Goal: Task Accomplishment & Management: Manage account settings

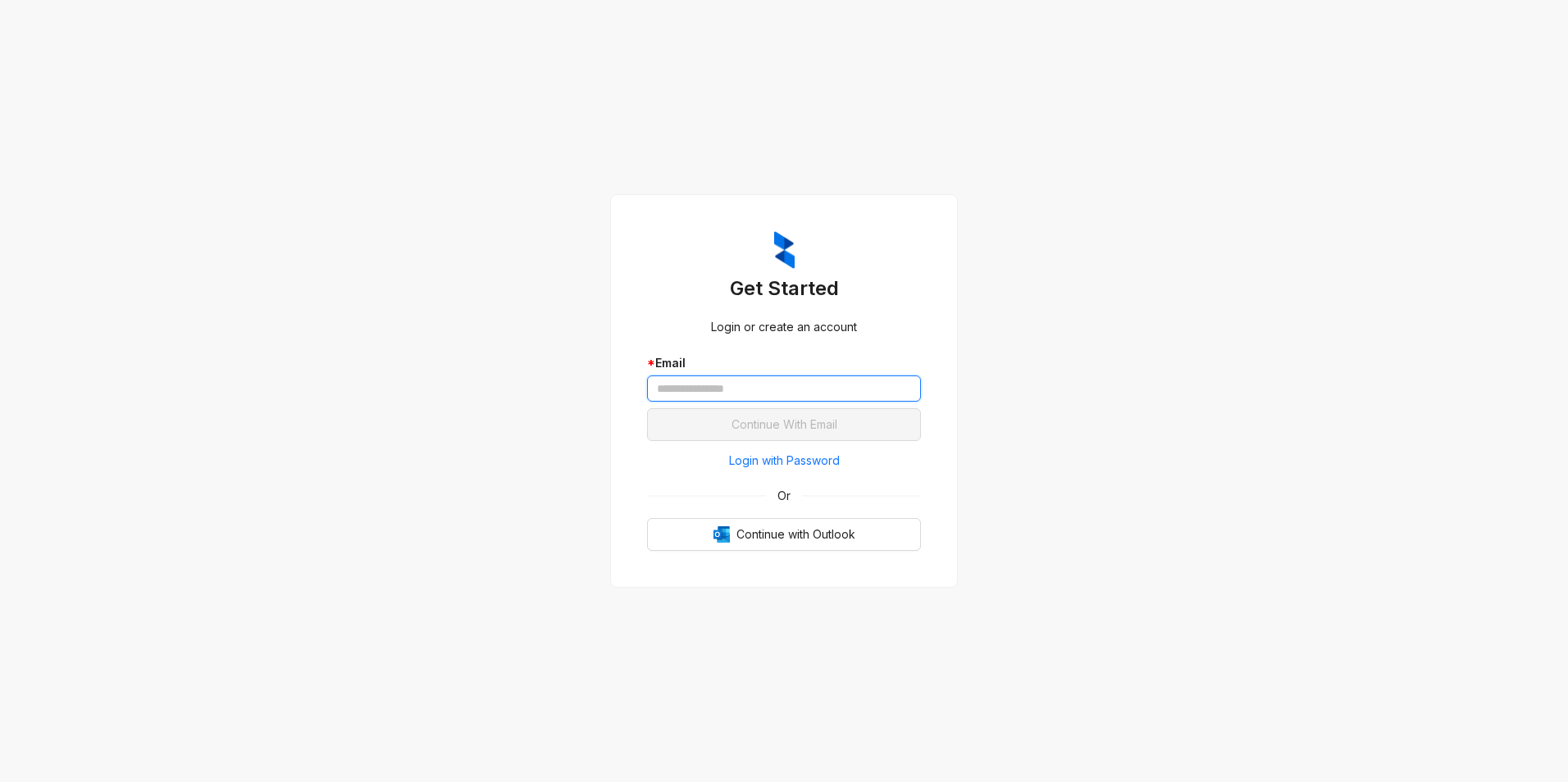
click at [751, 387] on input "text" at bounding box center [784, 388] width 274 height 26
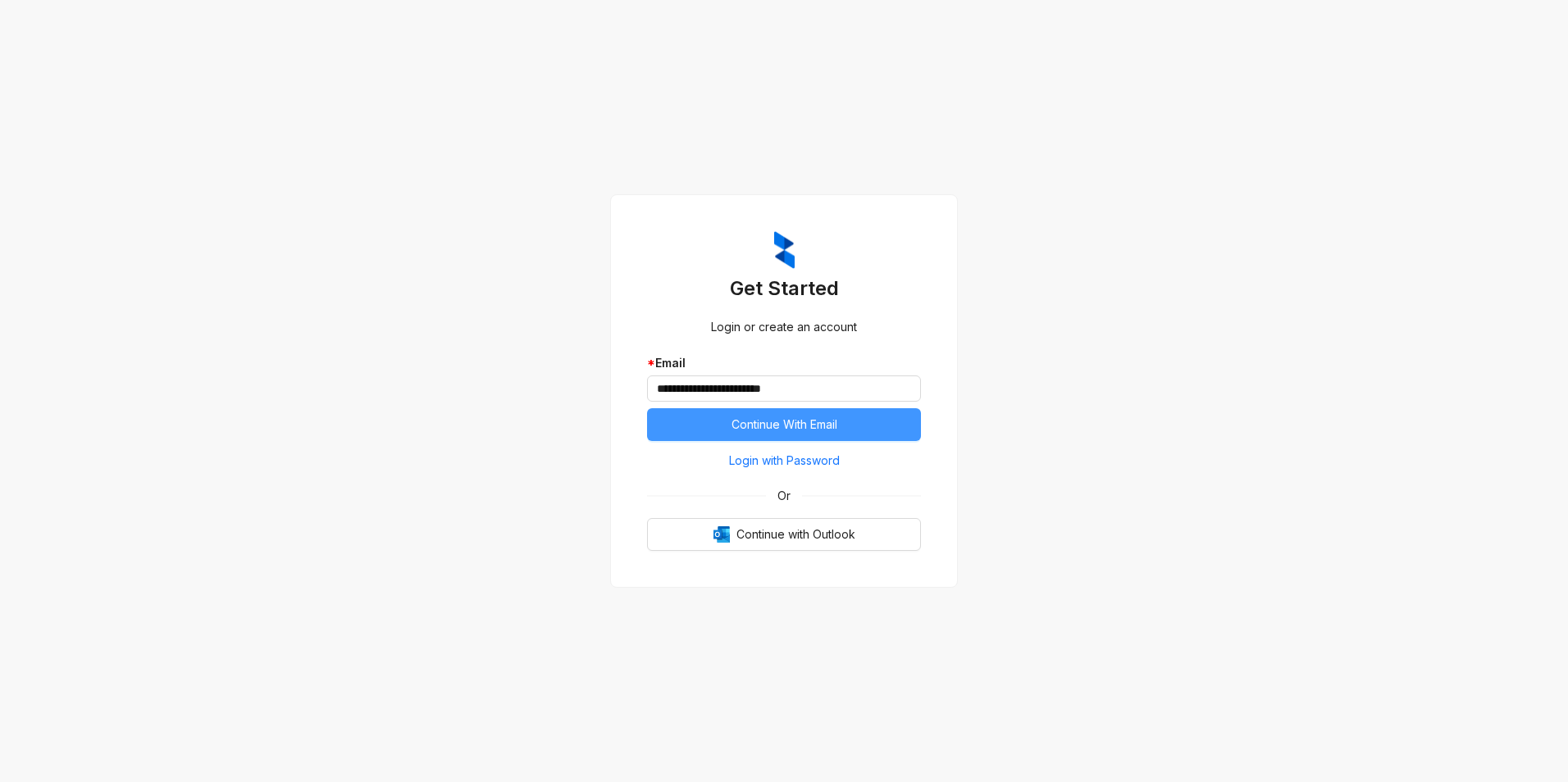
click at [760, 432] on span "Continue With Email" at bounding box center [784, 425] width 106 height 18
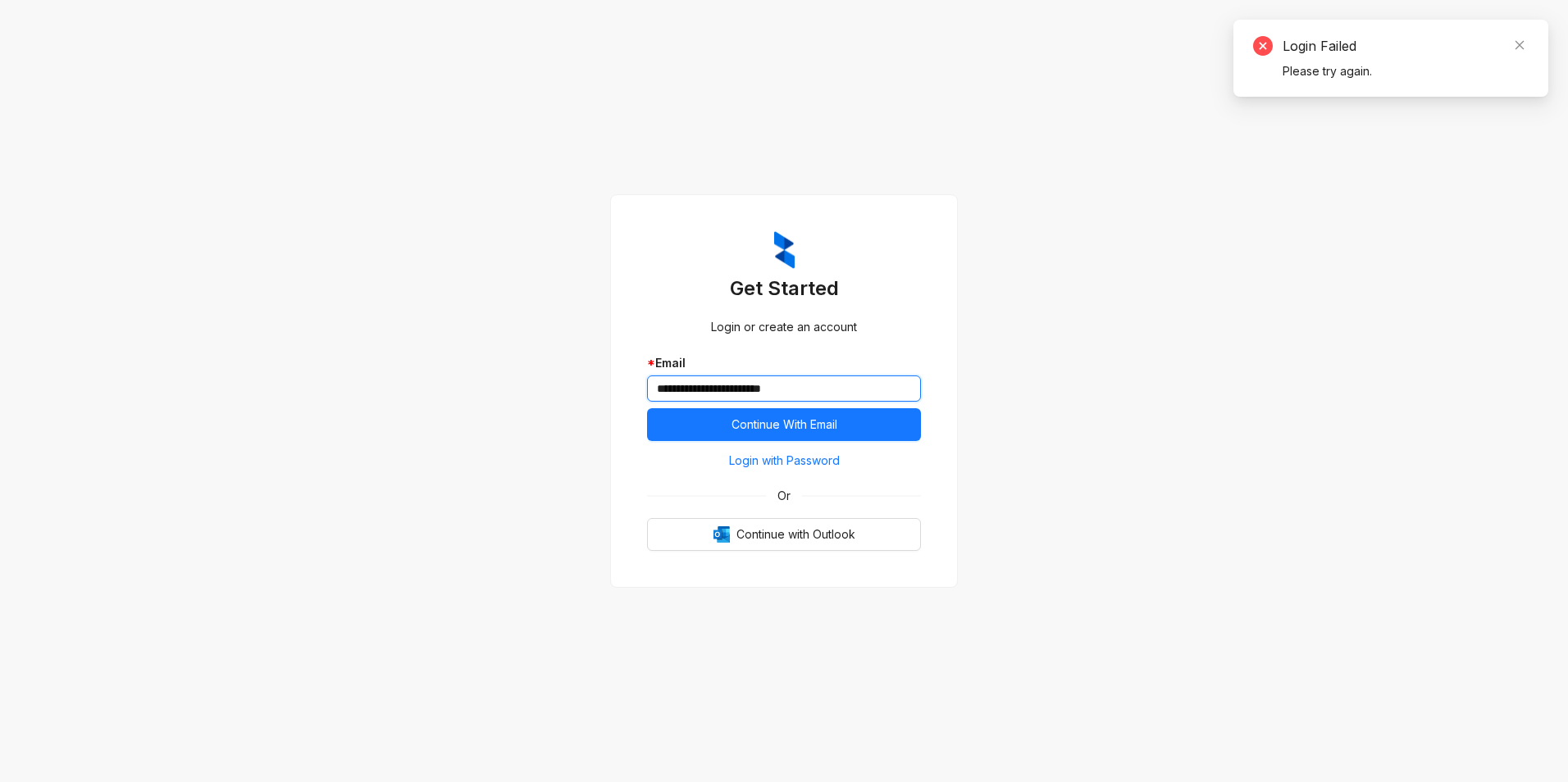
click at [817, 388] on input "**********" at bounding box center [784, 388] width 274 height 26
type input "**********"
click at [647, 408] on button "Continue With Email" at bounding box center [784, 425] width 274 height 33
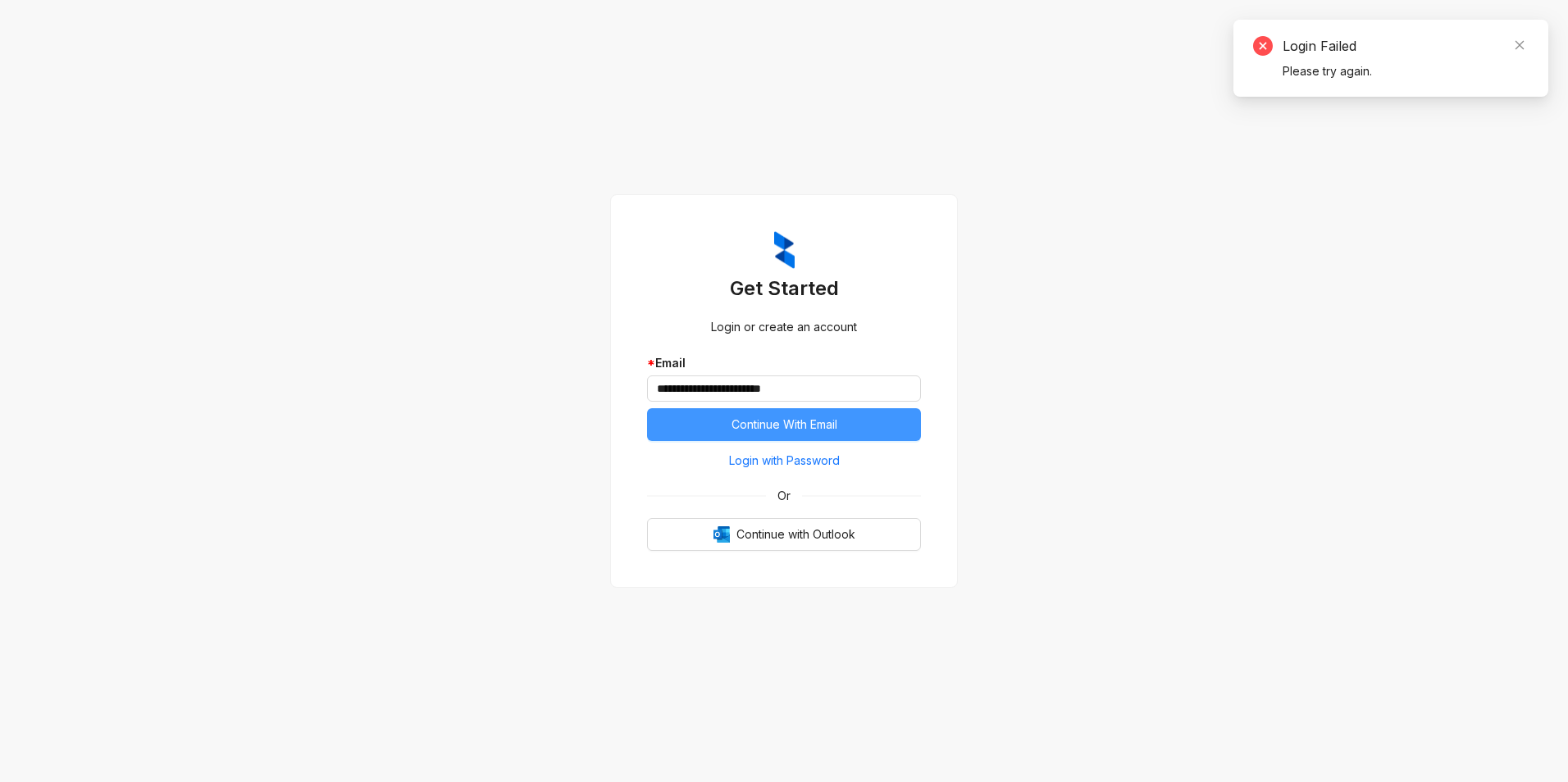
click at [813, 416] on span "Continue With Email" at bounding box center [784, 425] width 106 height 18
click at [810, 455] on span "Login with Password" at bounding box center [785, 460] width 111 height 18
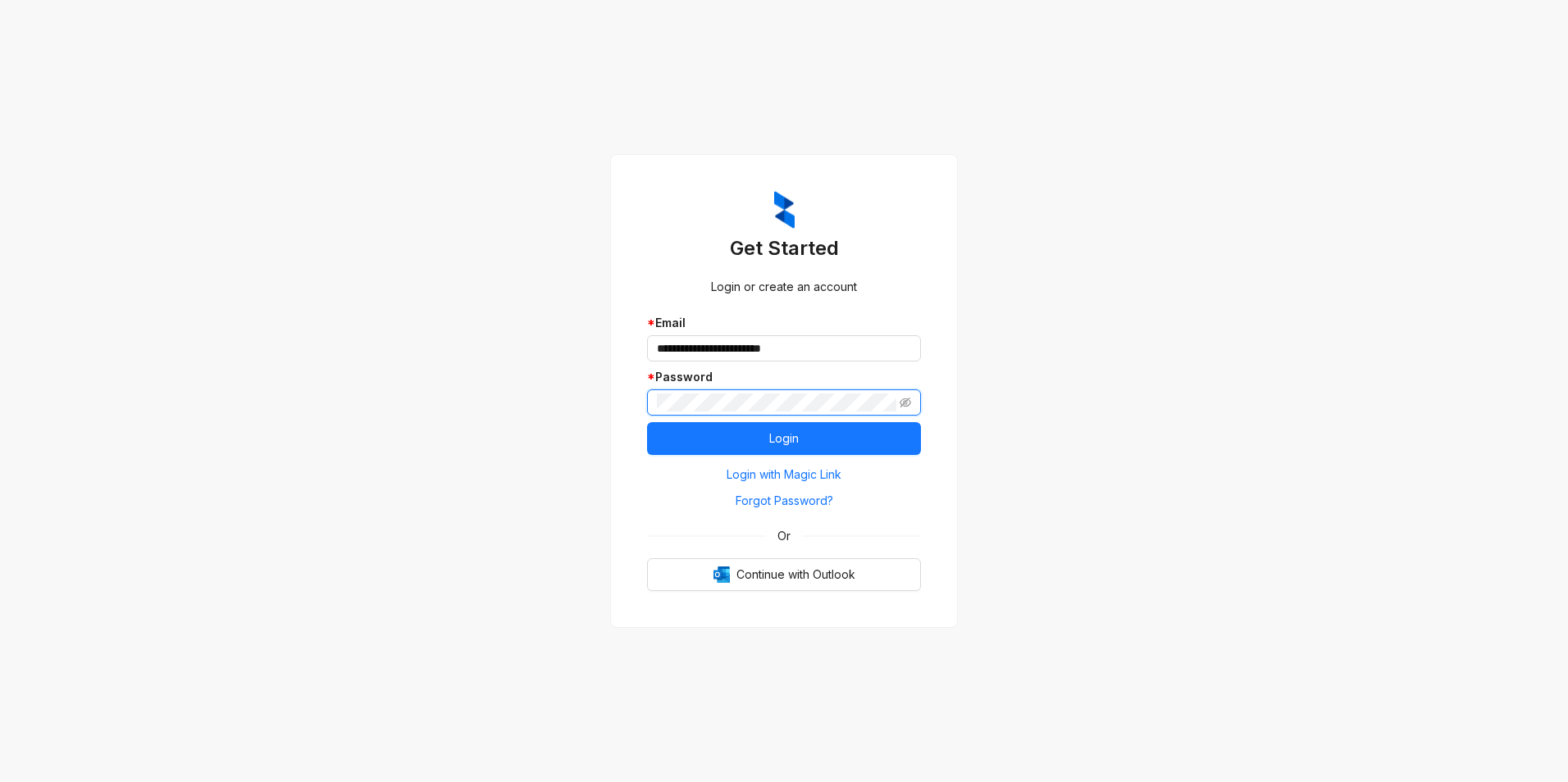
click at [647, 422] on button "Login" at bounding box center [784, 439] width 274 height 33
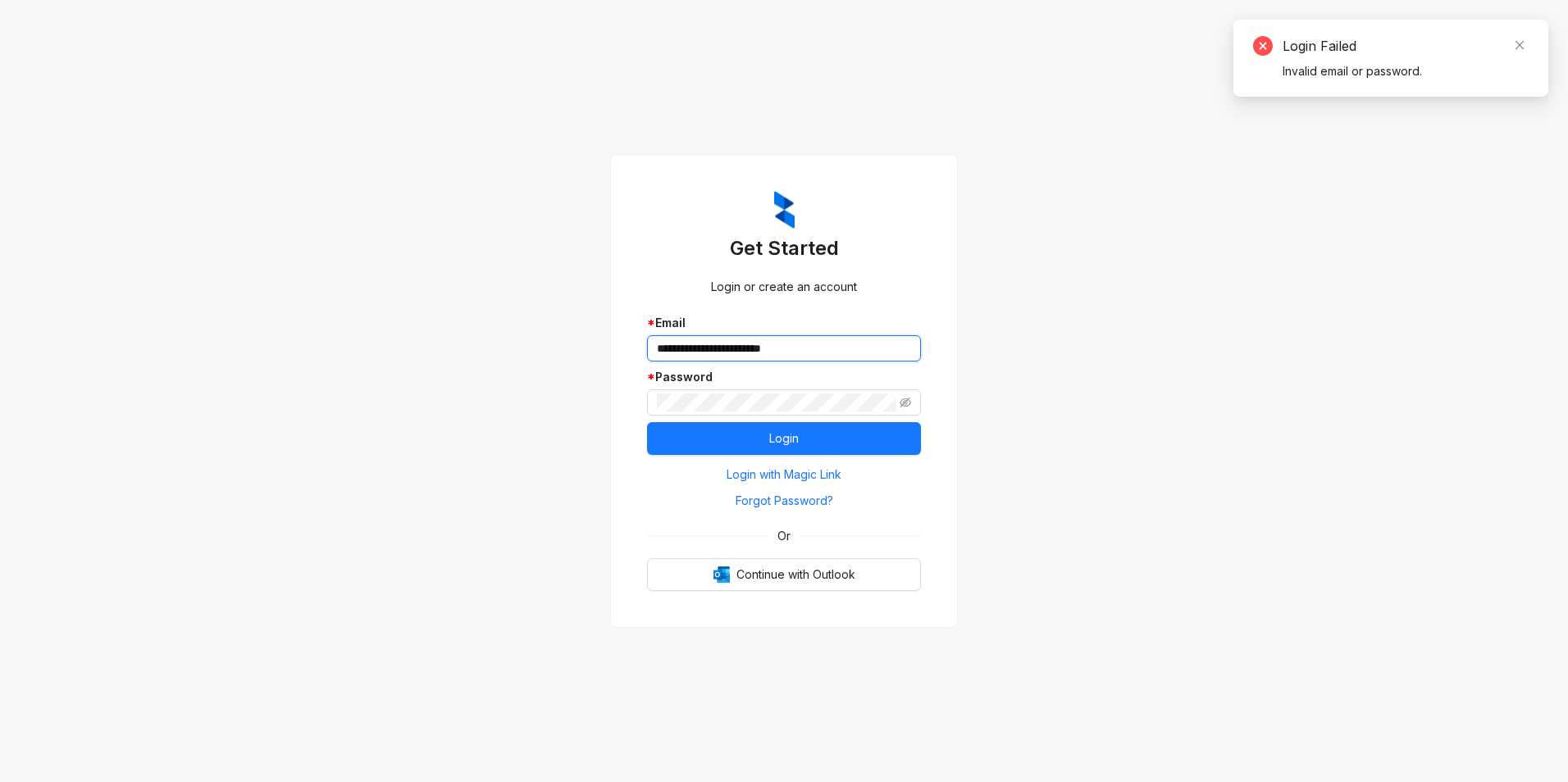
click at [845, 342] on input "**********" at bounding box center [784, 349] width 274 height 26
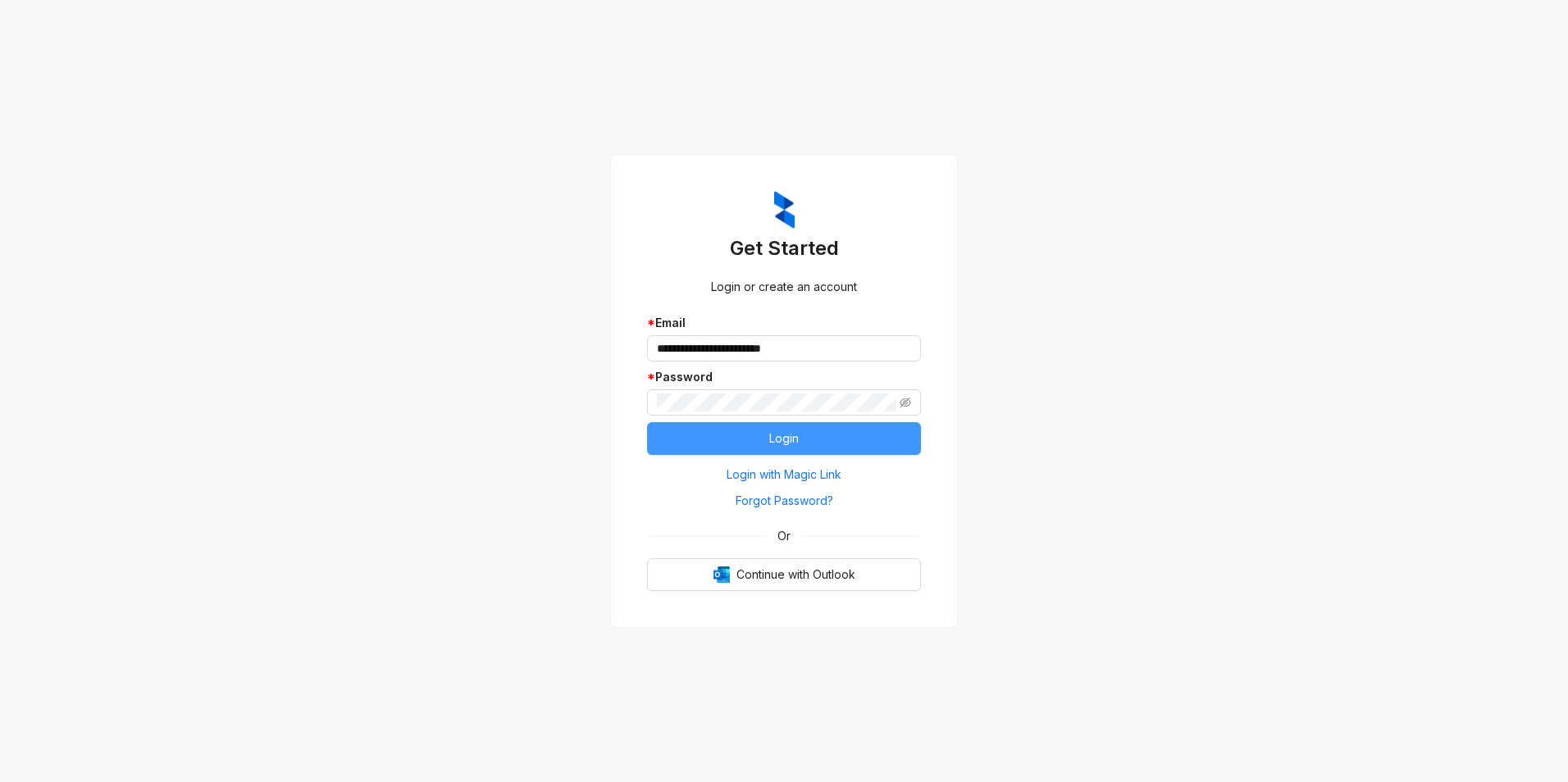
click at [762, 437] on button "Login" at bounding box center [784, 439] width 274 height 33
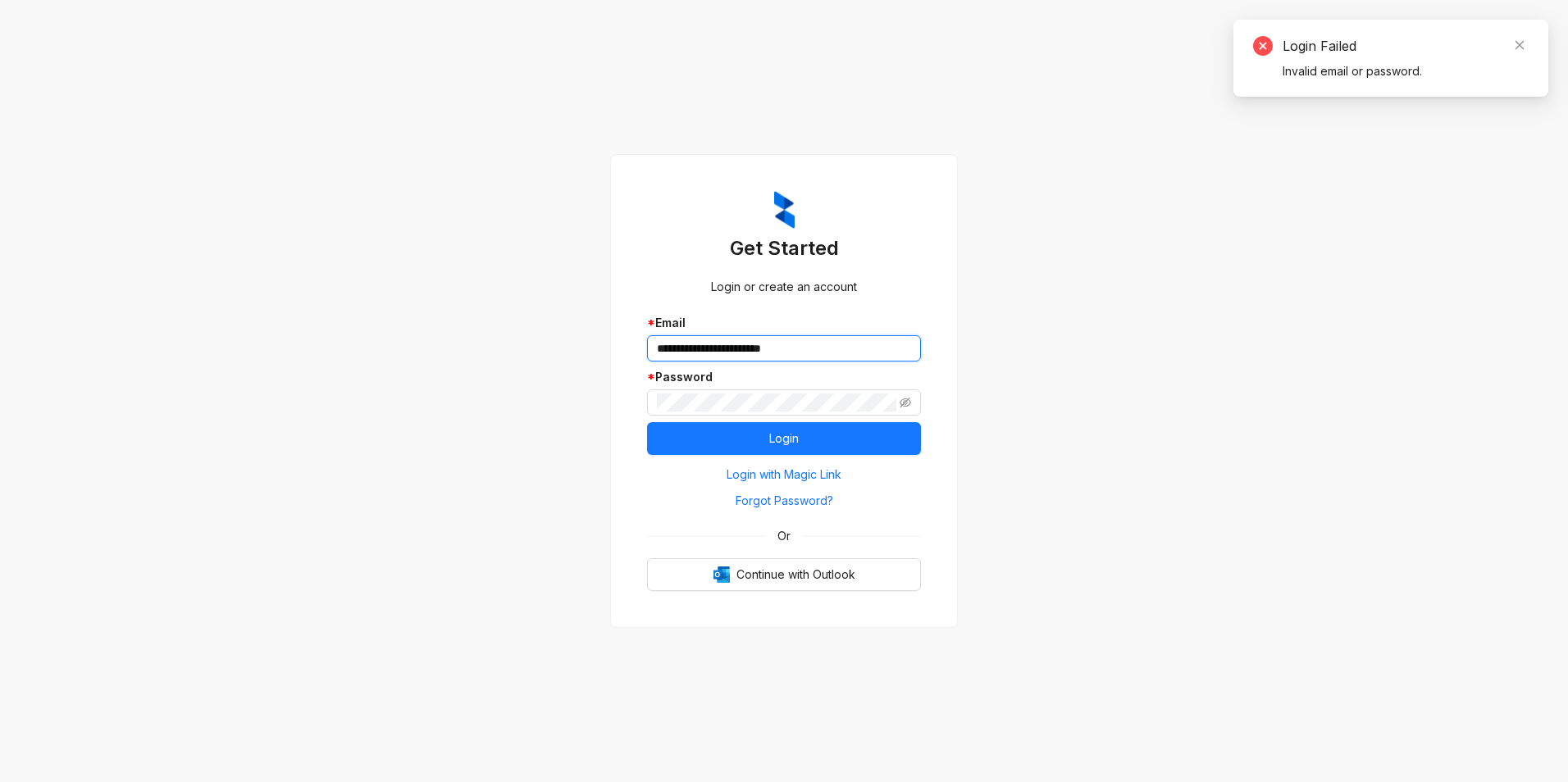
click at [821, 353] on input "**********" at bounding box center [784, 349] width 274 height 26
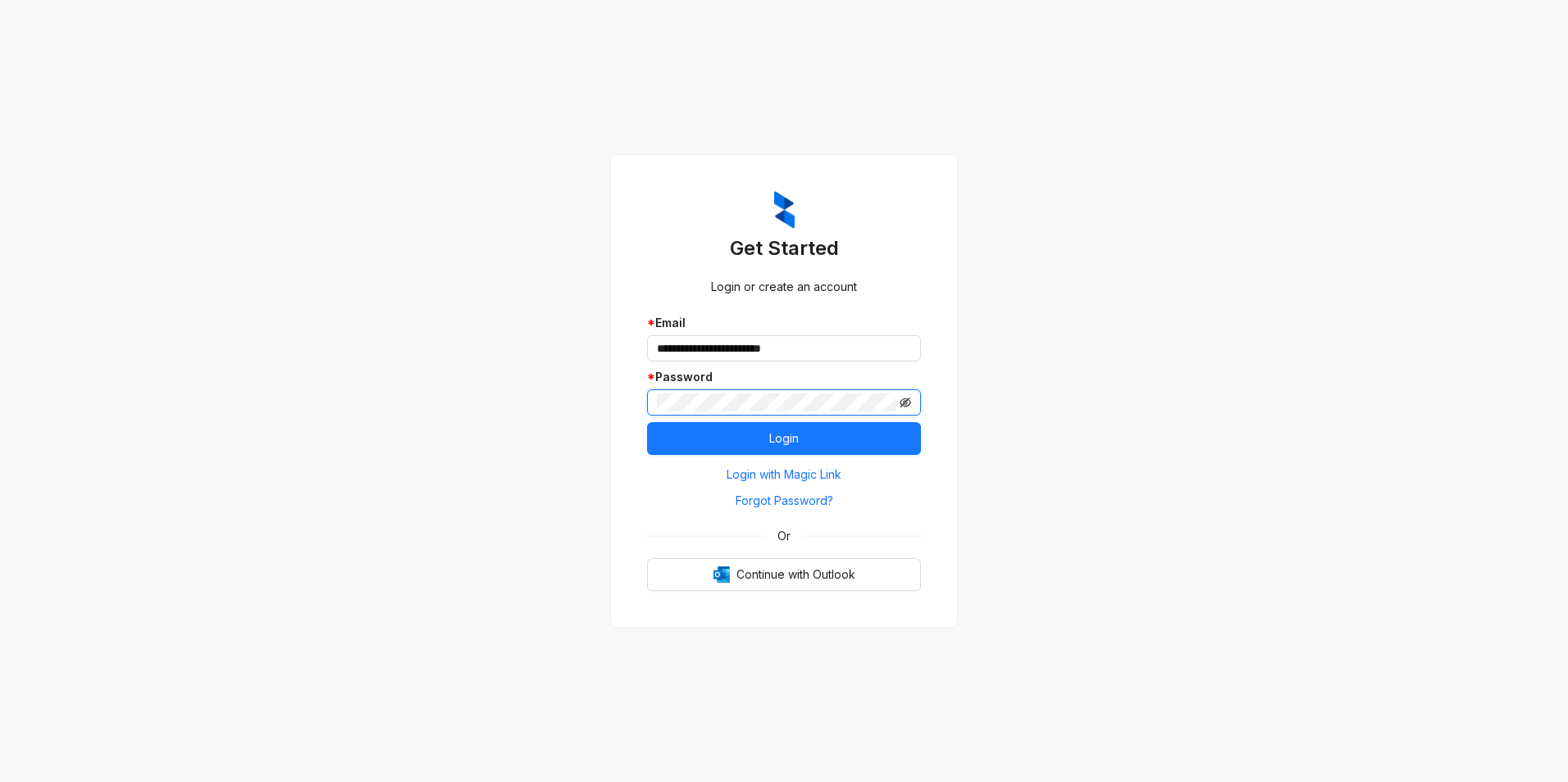
click at [901, 397] on icon "eye-invisible" at bounding box center [905, 402] width 11 height 11
click at [734, 436] on button "Login" at bounding box center [784, 439] width 274 height 33
click at [818, 348] on input "**********" at bounding box center [784, 349] width 274 height 26
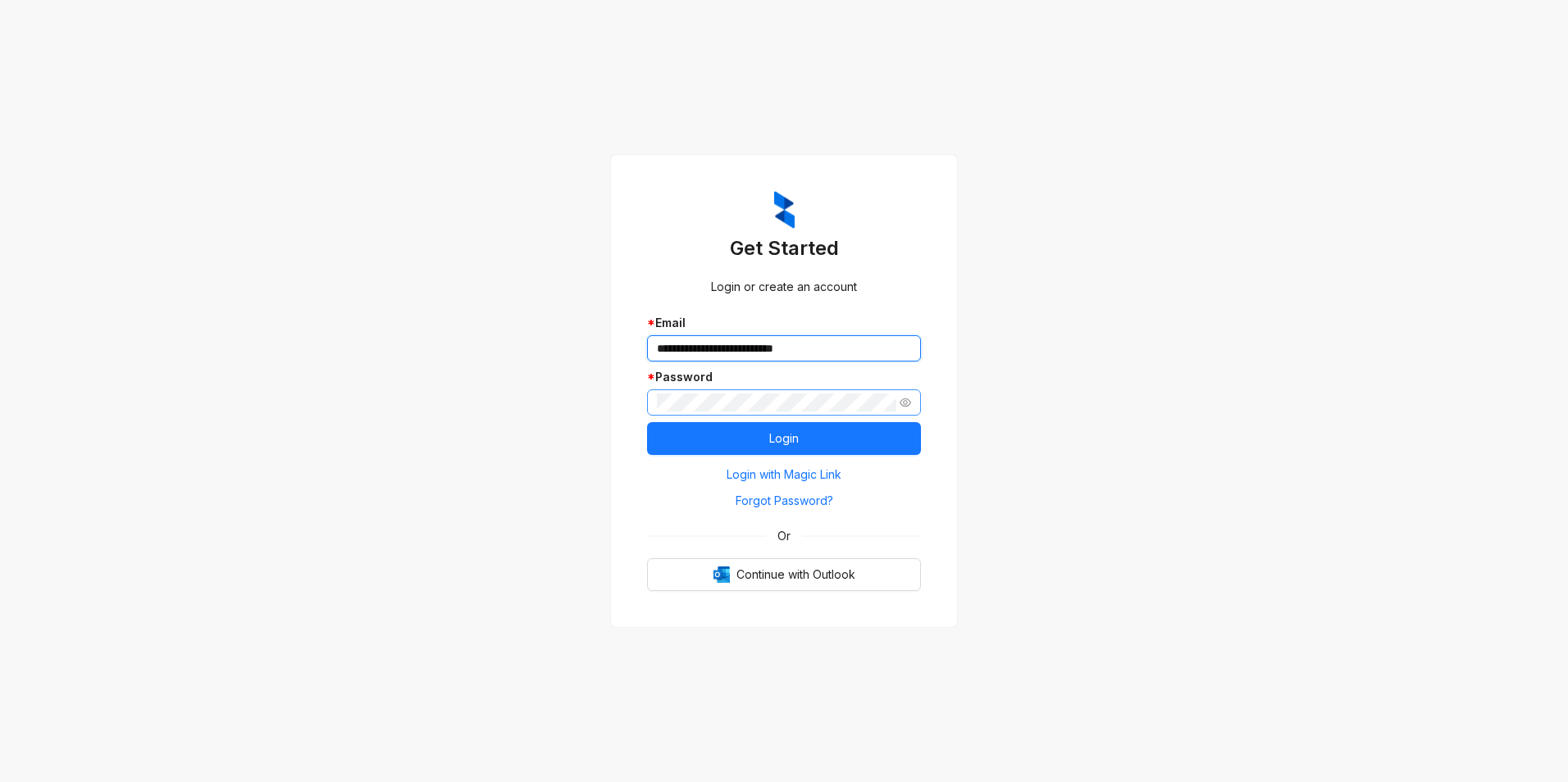
type input "**********"
click at [647, 422] on button "Login" at bounding box center [784, 439] width 274 height 33
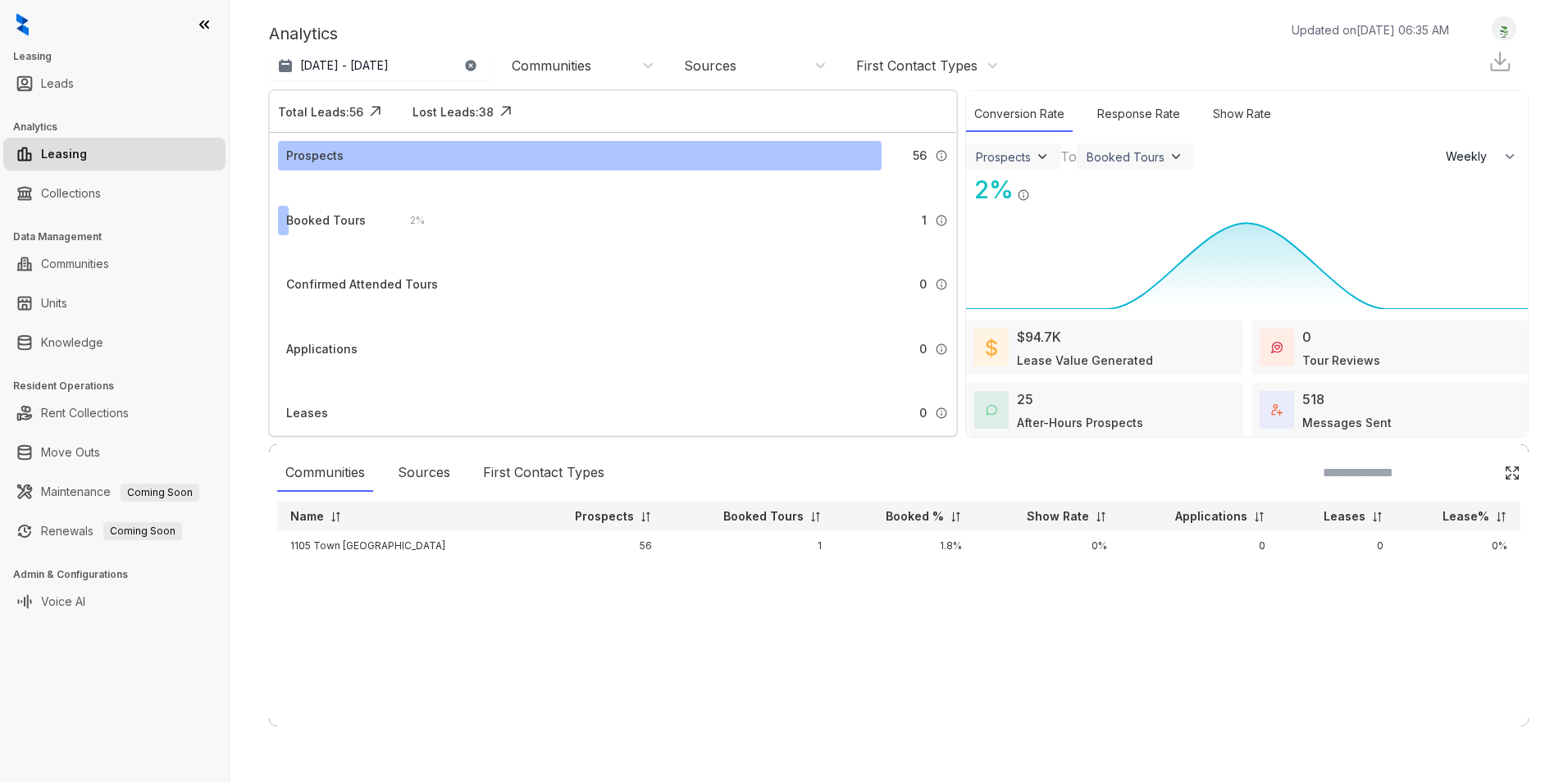
select select "******"
click at [74, 185] on link "Collections" at bounding box center [70, 194] width 60 height 33
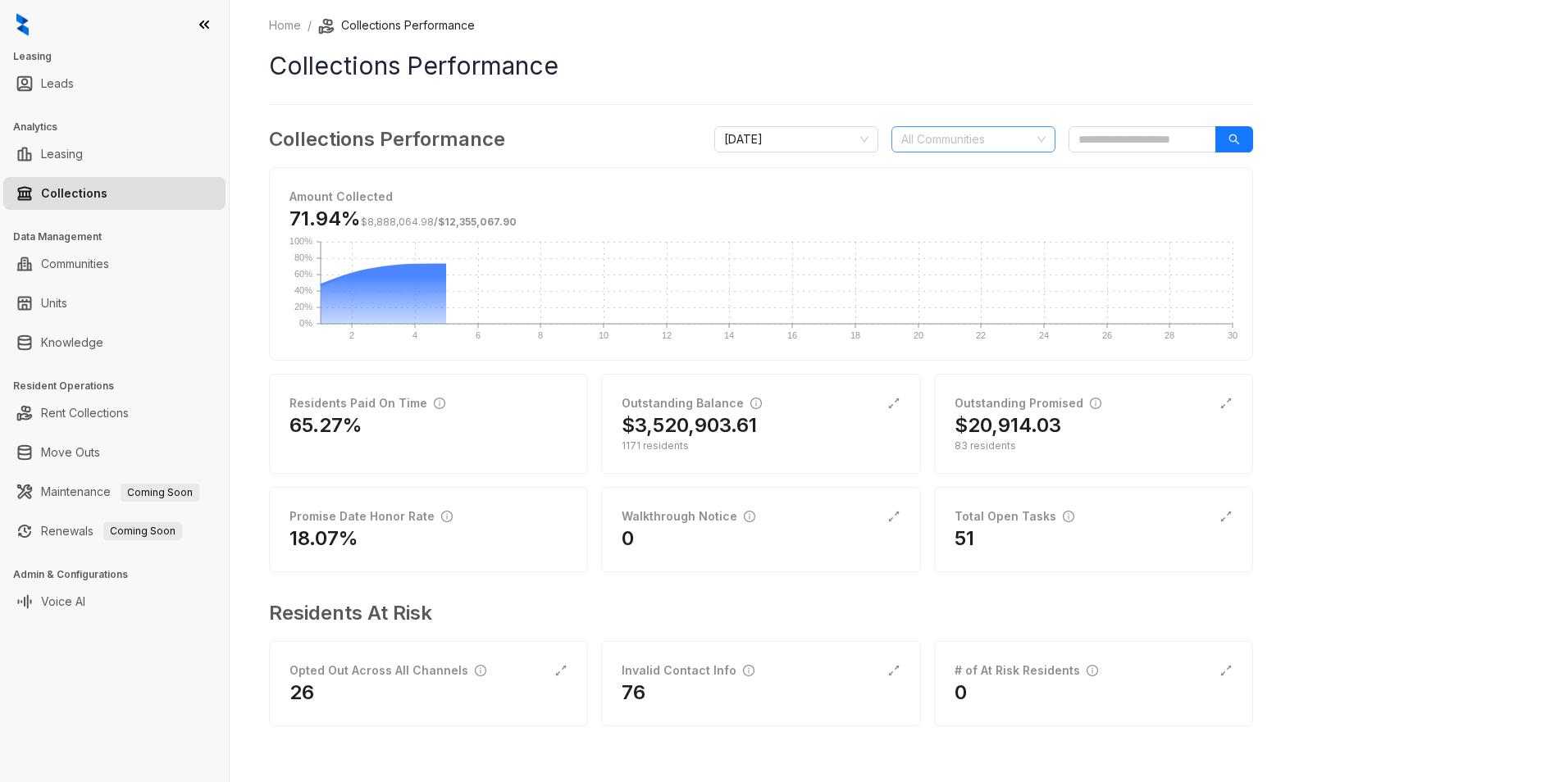
click at [993, 135] on div at bounding box center [965, 139] width 140 height 23
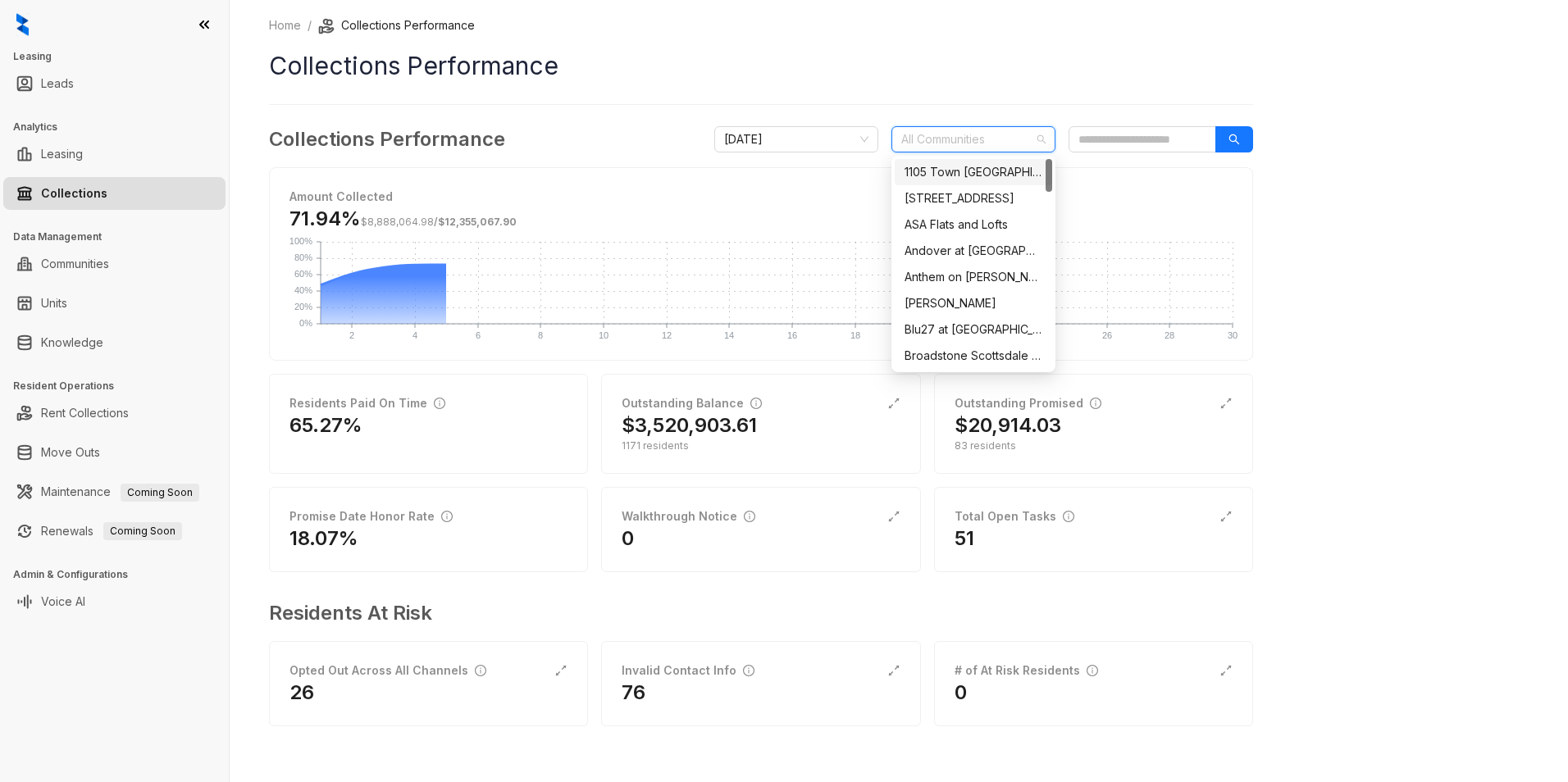
click at [970, 170] on div "1105 Town [GEOGRAPHIC_DATA]" at bounding box center [973, 172] width 138 height 18
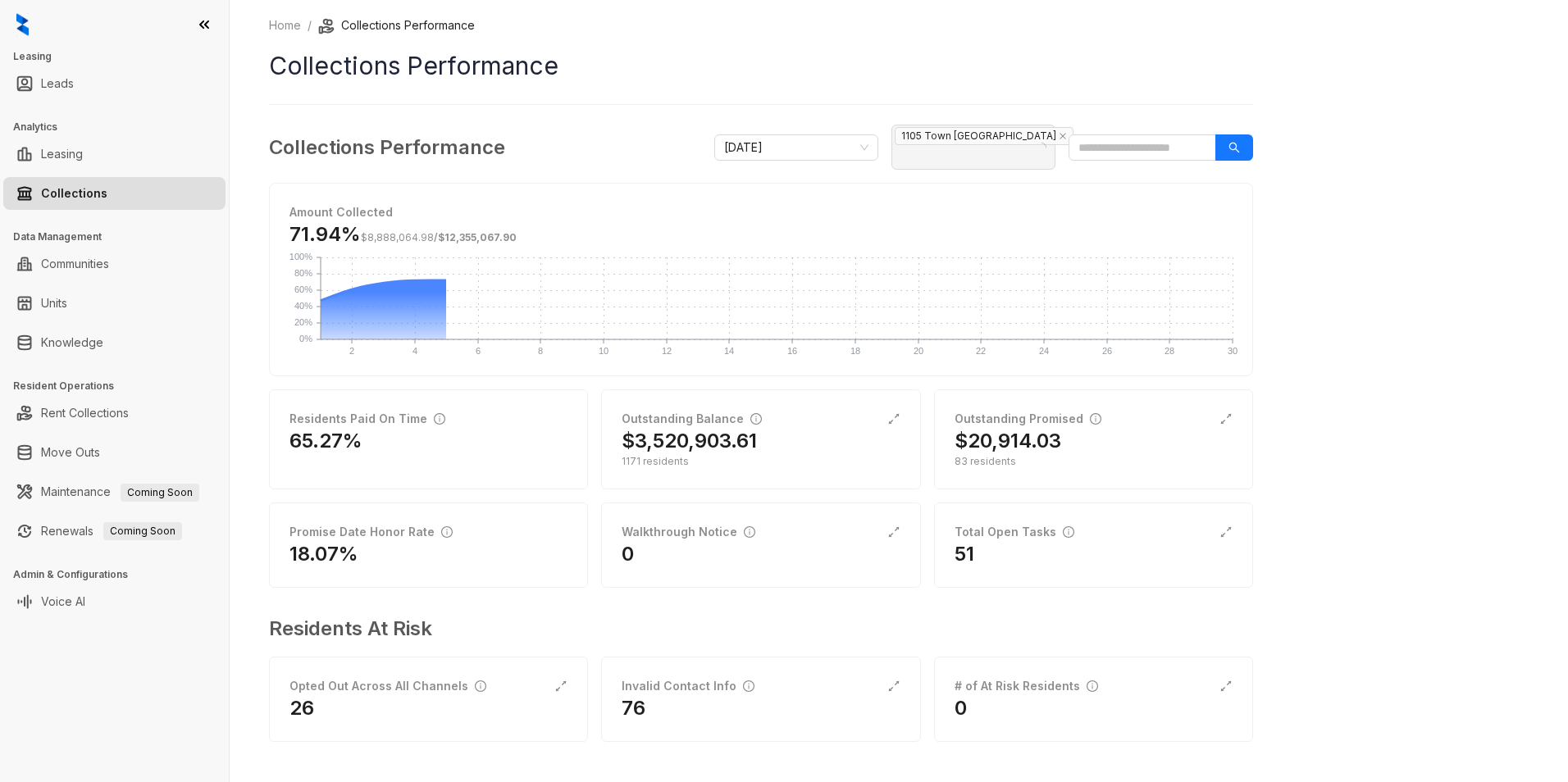
click at [950, 94] on div "Home / Collections Performance Collections Performance Collections Performance …" at bounding box center [761, 390] width 984 height 748
click at [807, 410] on div "Outstanding Balance" at bounding box center [760, 419] width 278 height 18
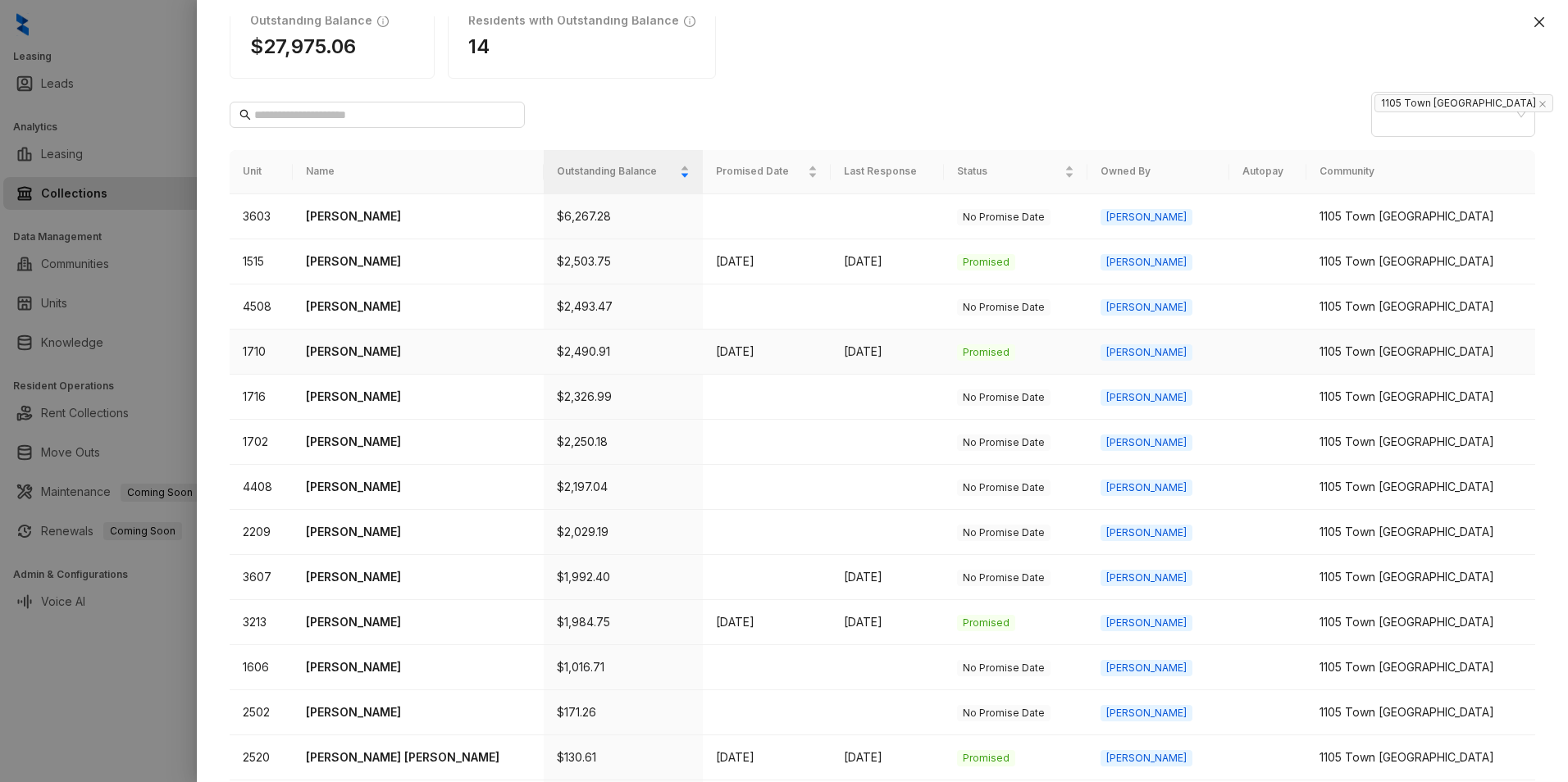
scroll to position [163, 0]
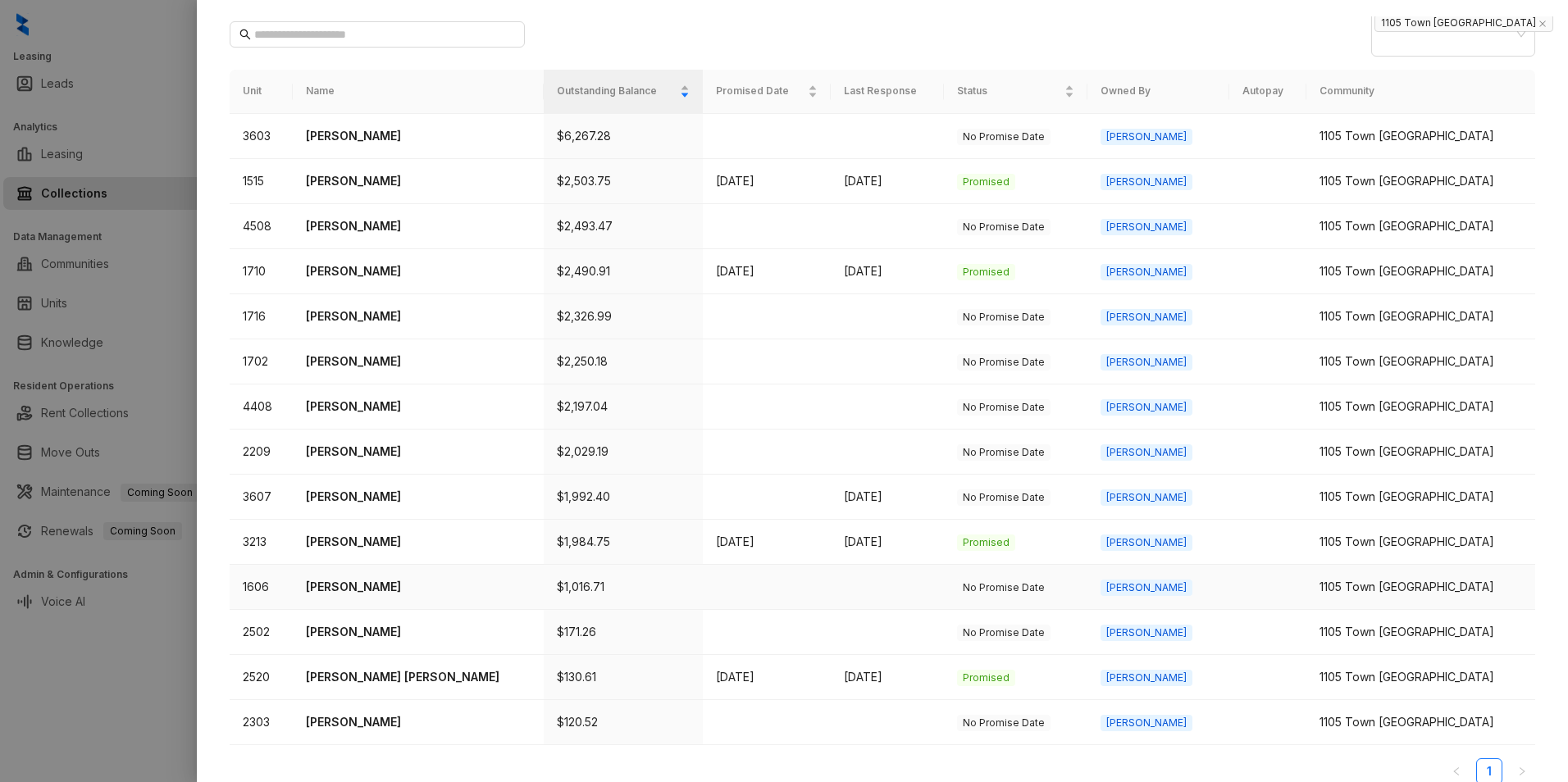
click at [429, 565] on td "[PERSON_NAME]" at bounding box center [417, 587] width 250 height 45
click at [758, 575] on td at bounding box center [767, 587] width 128 height 45
click at [369, 578] on p "[PERSON_NAME]" at bounding box center [418, 586] width 224 height 18
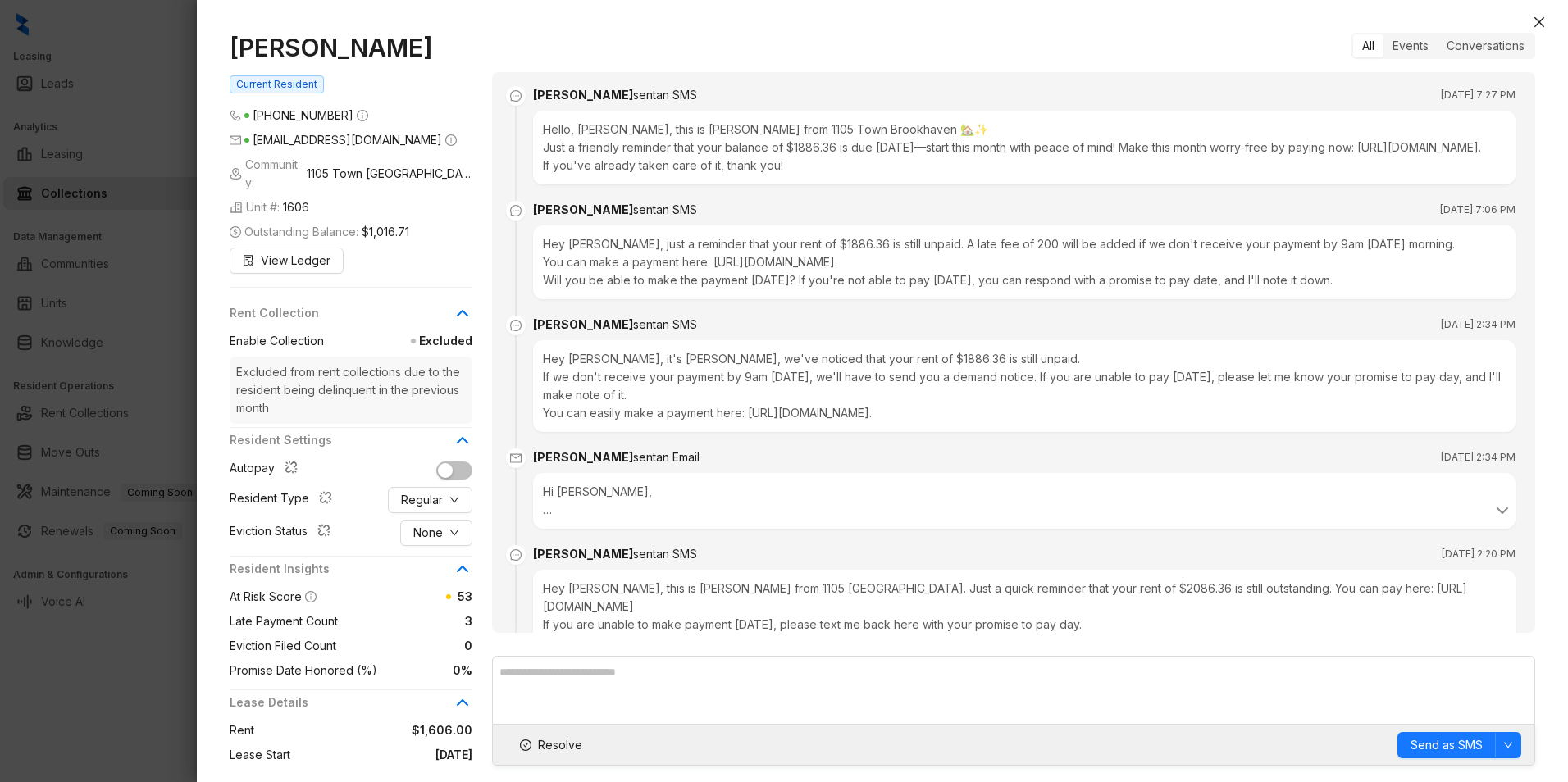
scroll to position [1569, 0]
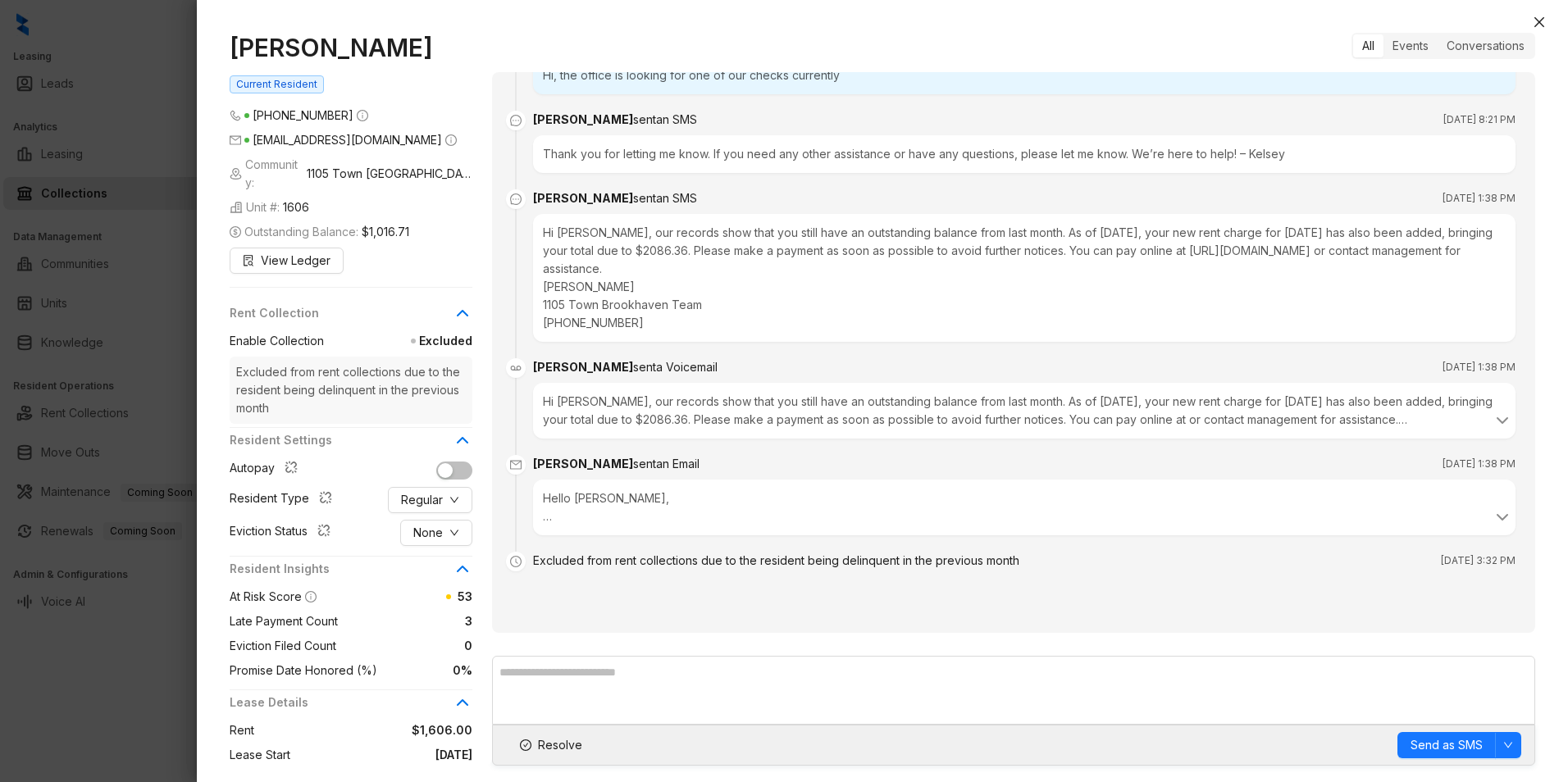
click at [514, 557] on icon "clock-circle" at bounding box center [516, 561] width 11 height 11
click at [1493, 511] on icon at bounding box center [1502, 517] width 20 height 20
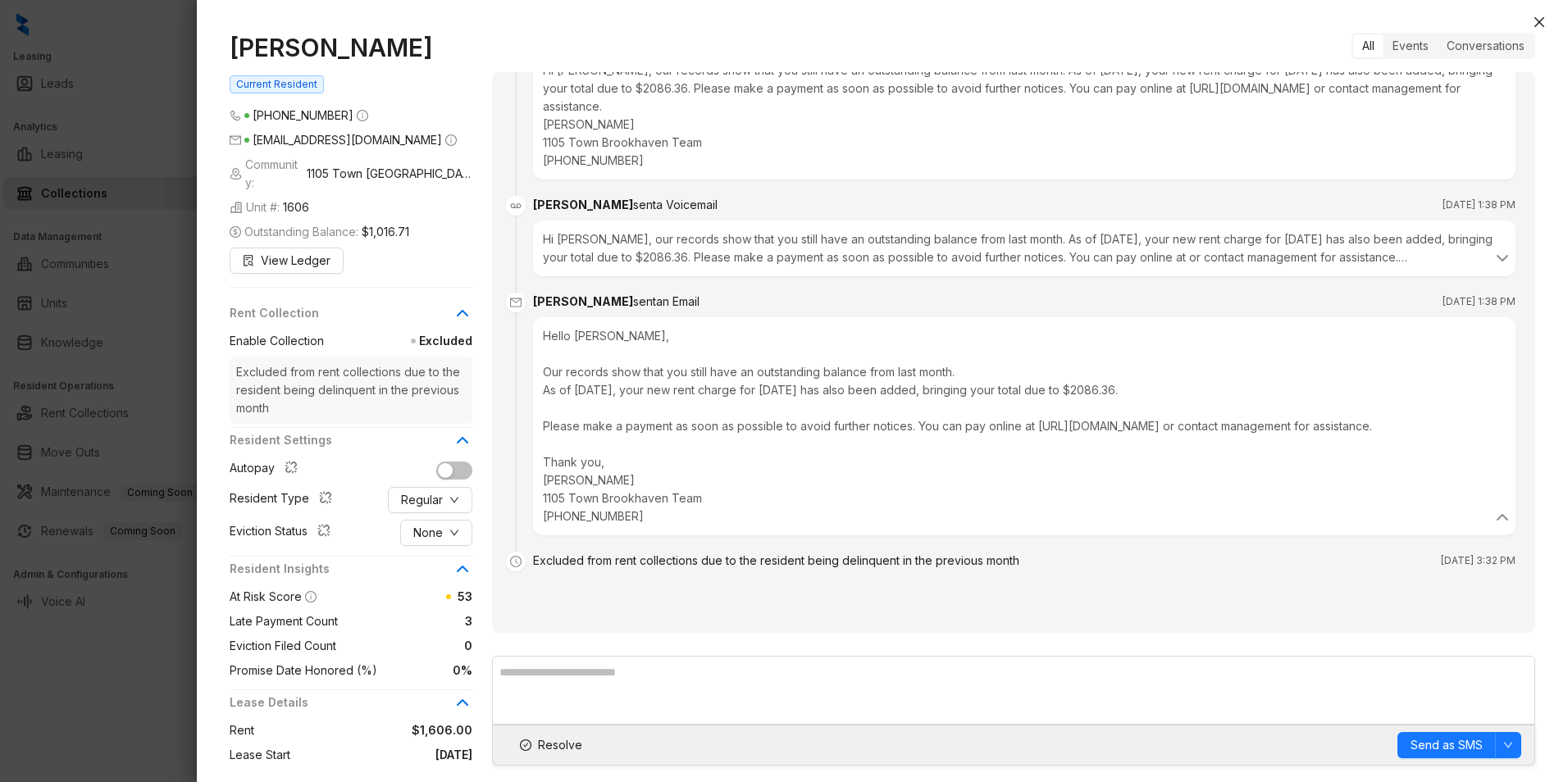
scroll to position [1750, 0]
click at [440, 491] on span "Regular" at bounding box center [421, 500] width 42 height 18
click at [434, 524] on span "None" at bounding box center [428, 533] width 29 height 18
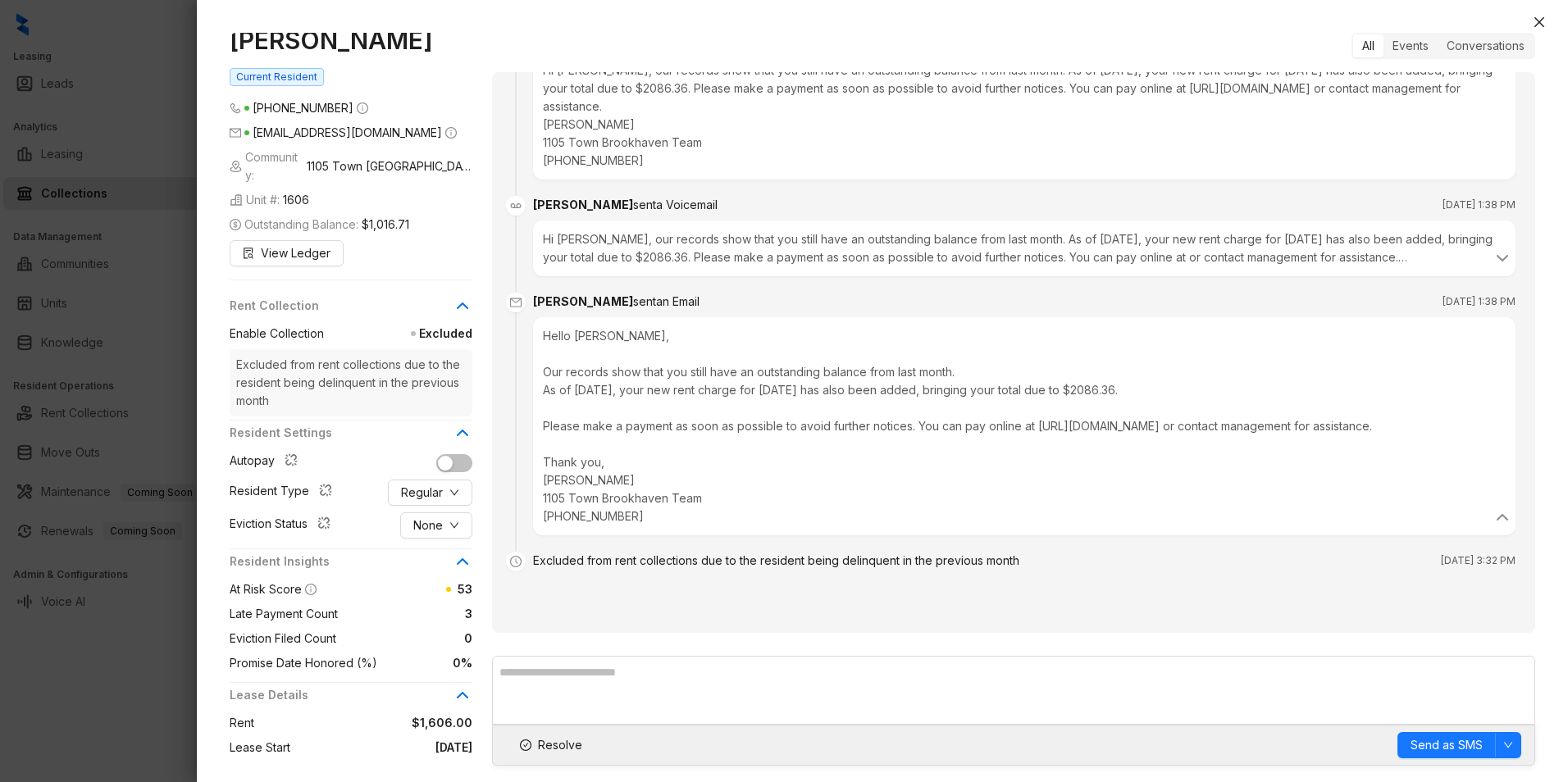
scroll to position [0, 0]
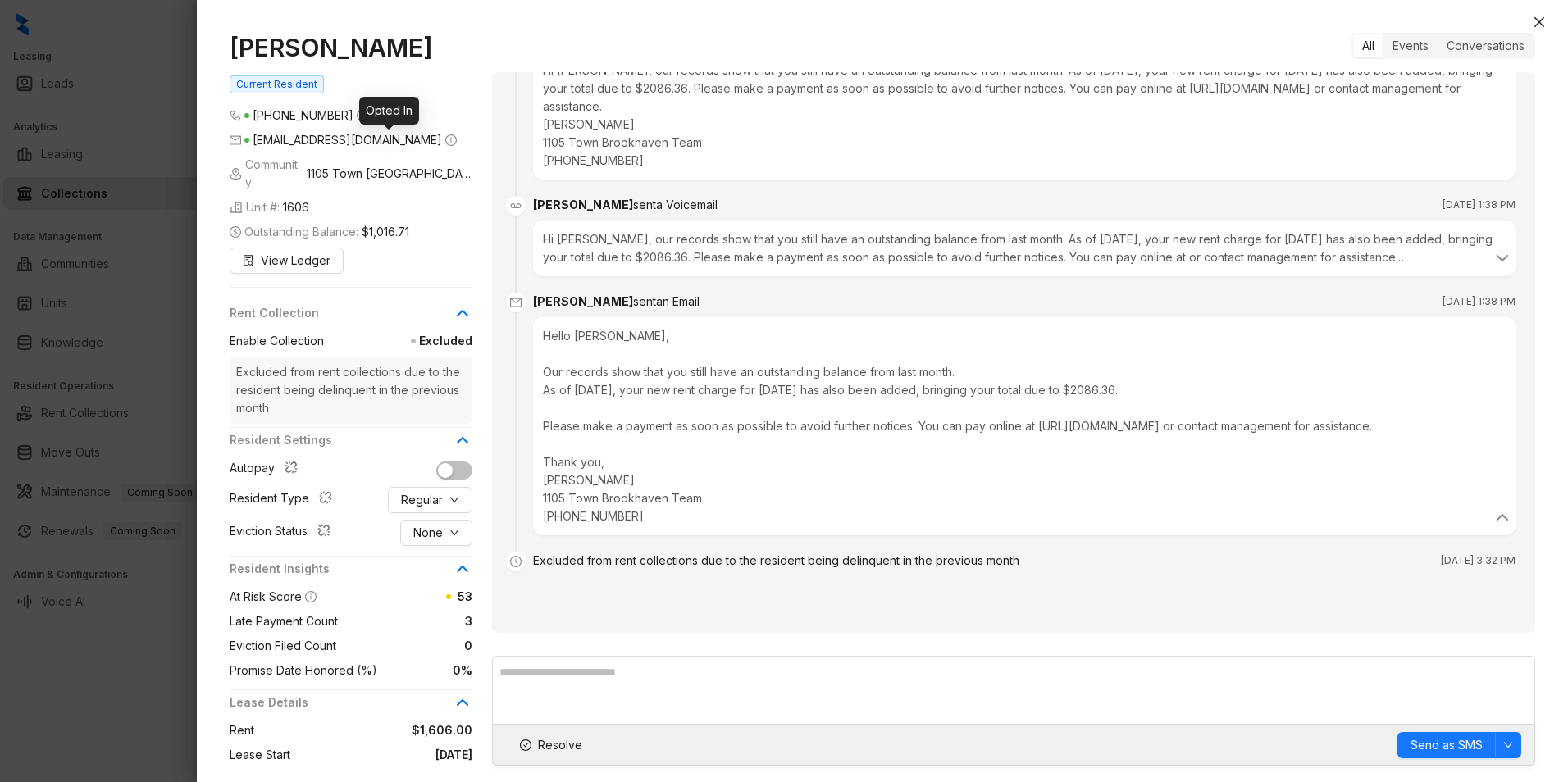
click at [450, 142] on icon "info-circle" at bounding box center [451, 140] width 2 height 6
click at [453, 304] on icon at bounding box center [462, 313] width 20 height 20
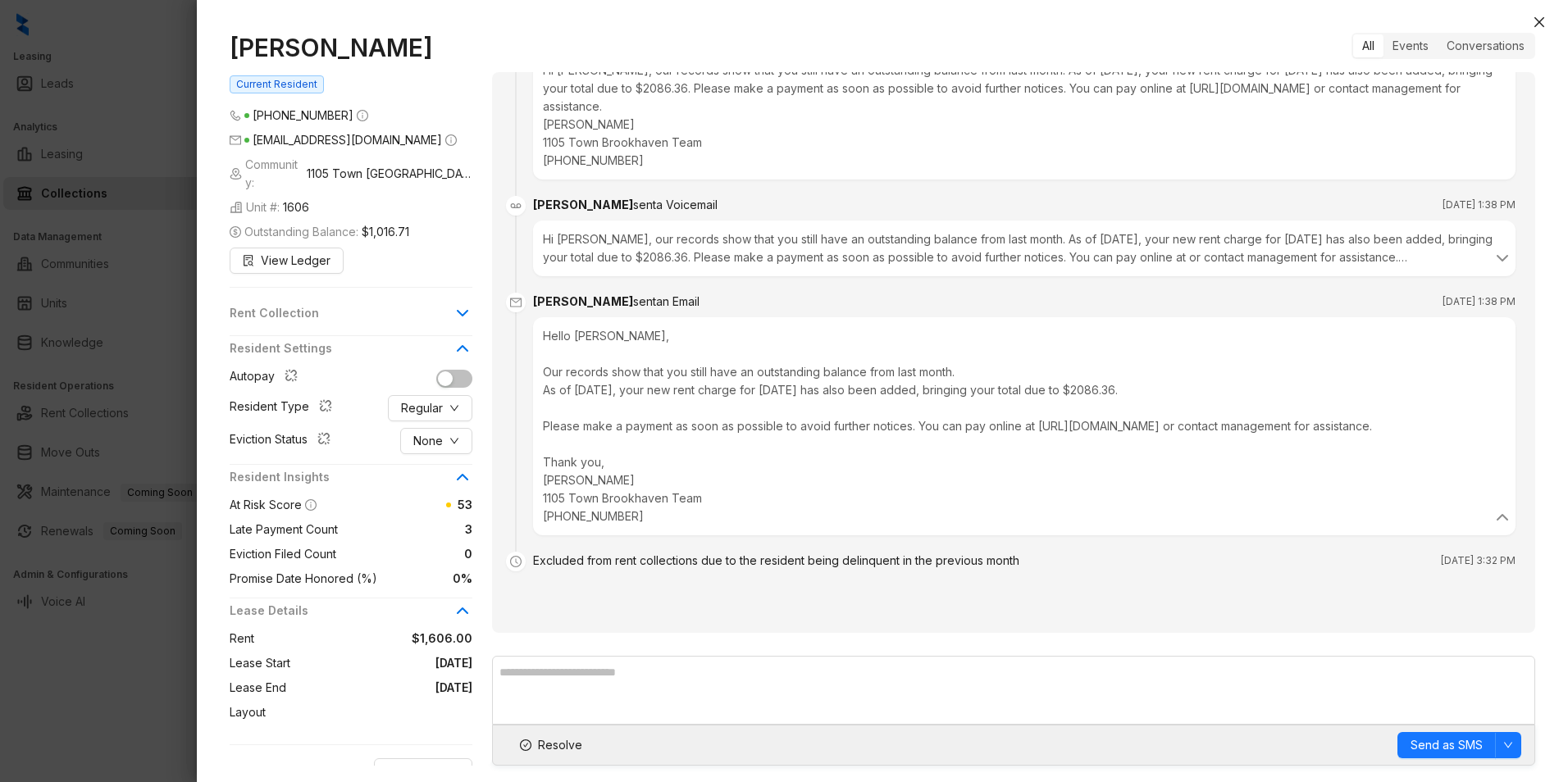
click at [453, 338] on icon at bounding box center [462, 348] width 20 height 20
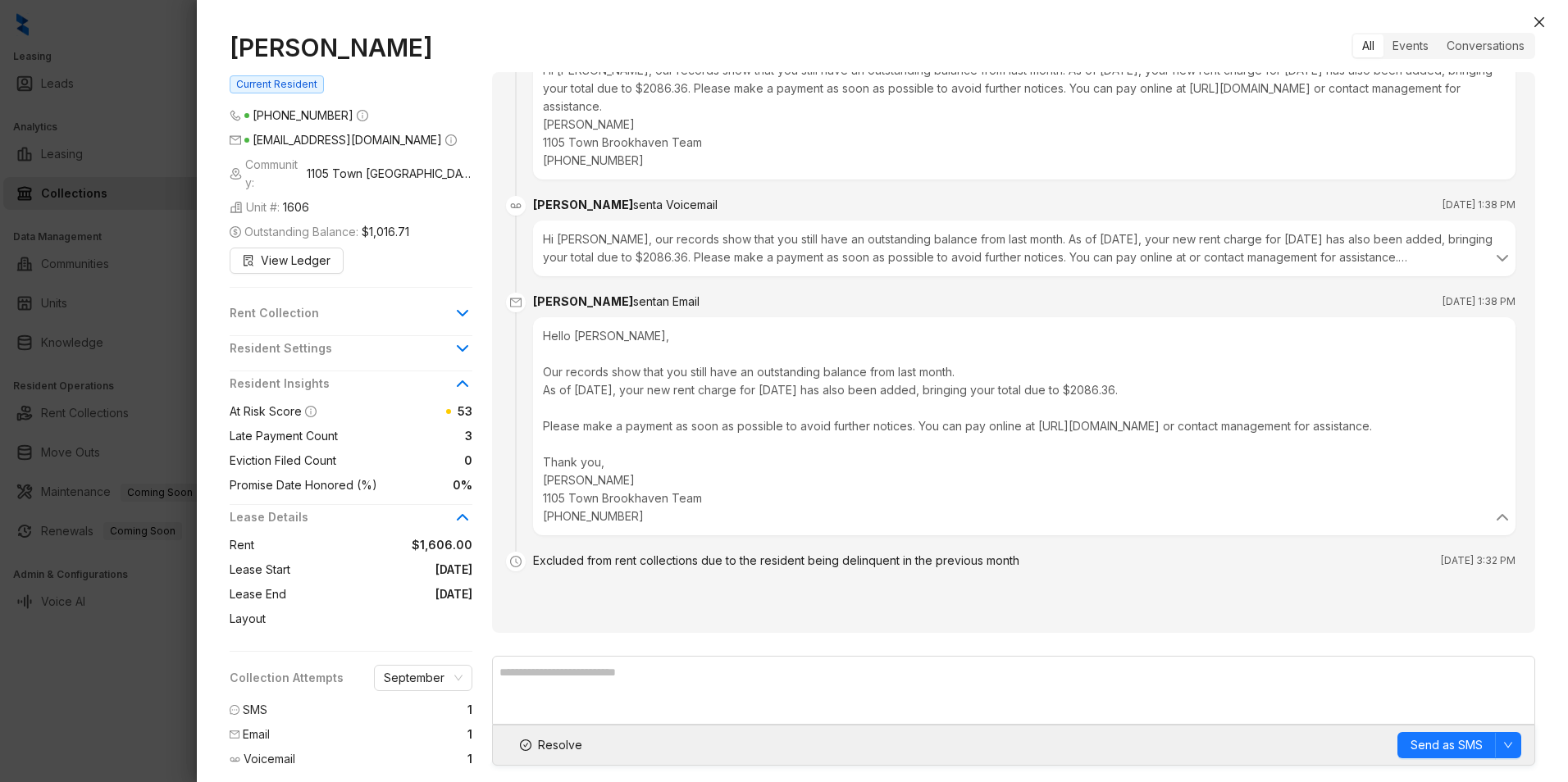
click at [461, 374] on icon at bounding box center [462, 383] width 20 height 20
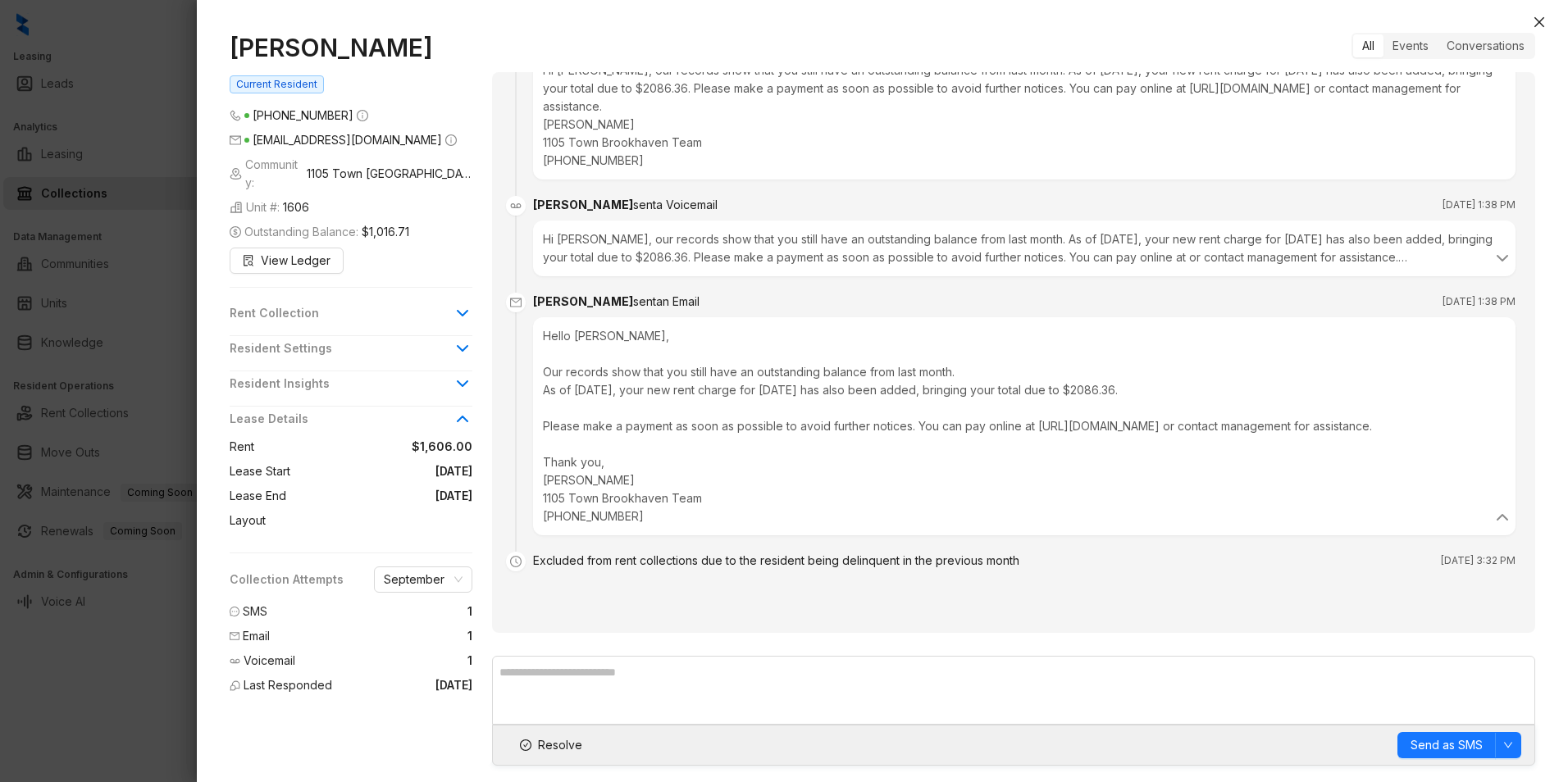
click at [460, 409] on icon at bounding box center [462, 419] width 20 height 20
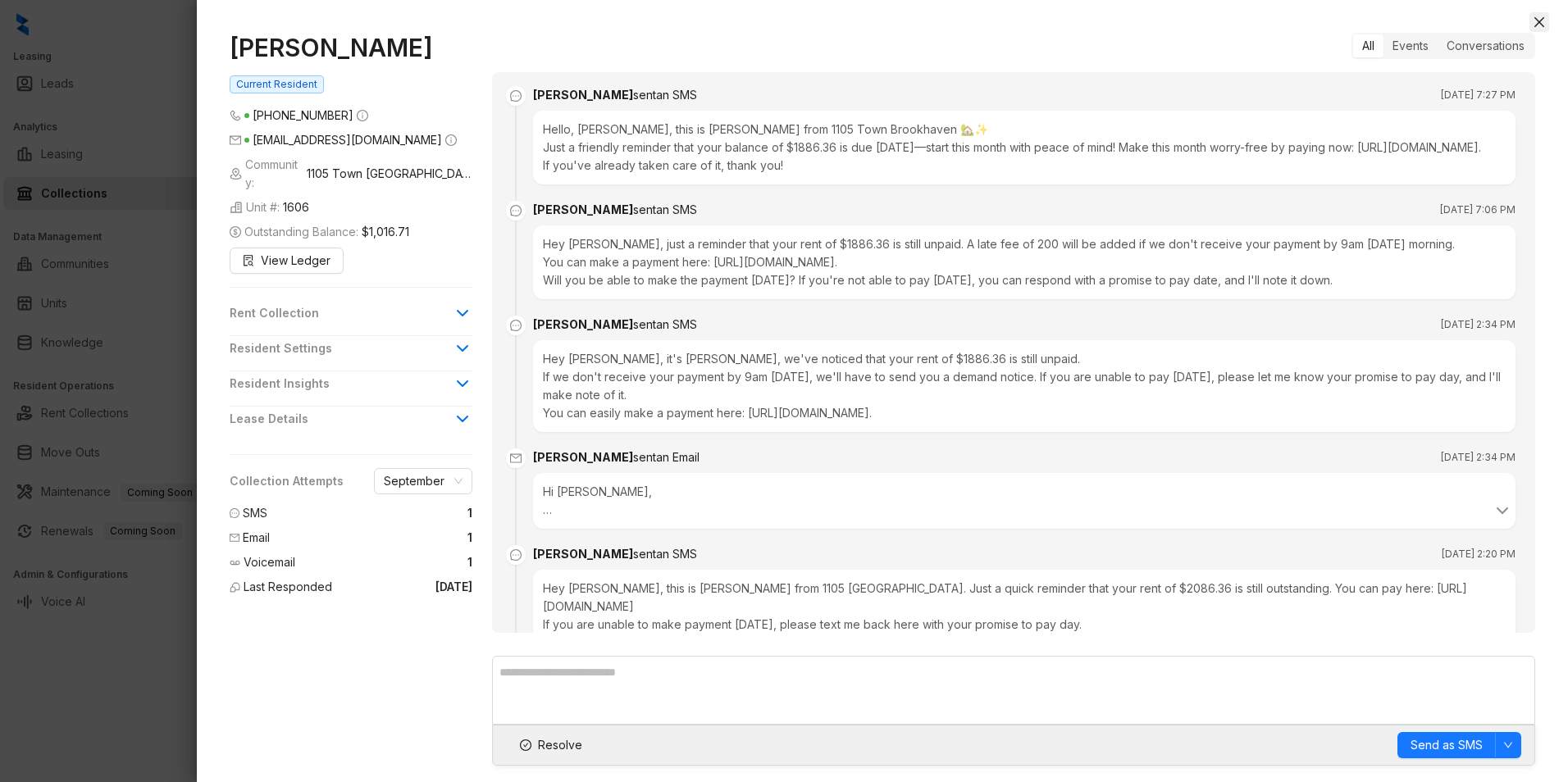
click at [1537, 23] on icon "close" at bounding box center [1539, 22] width 13 height 13
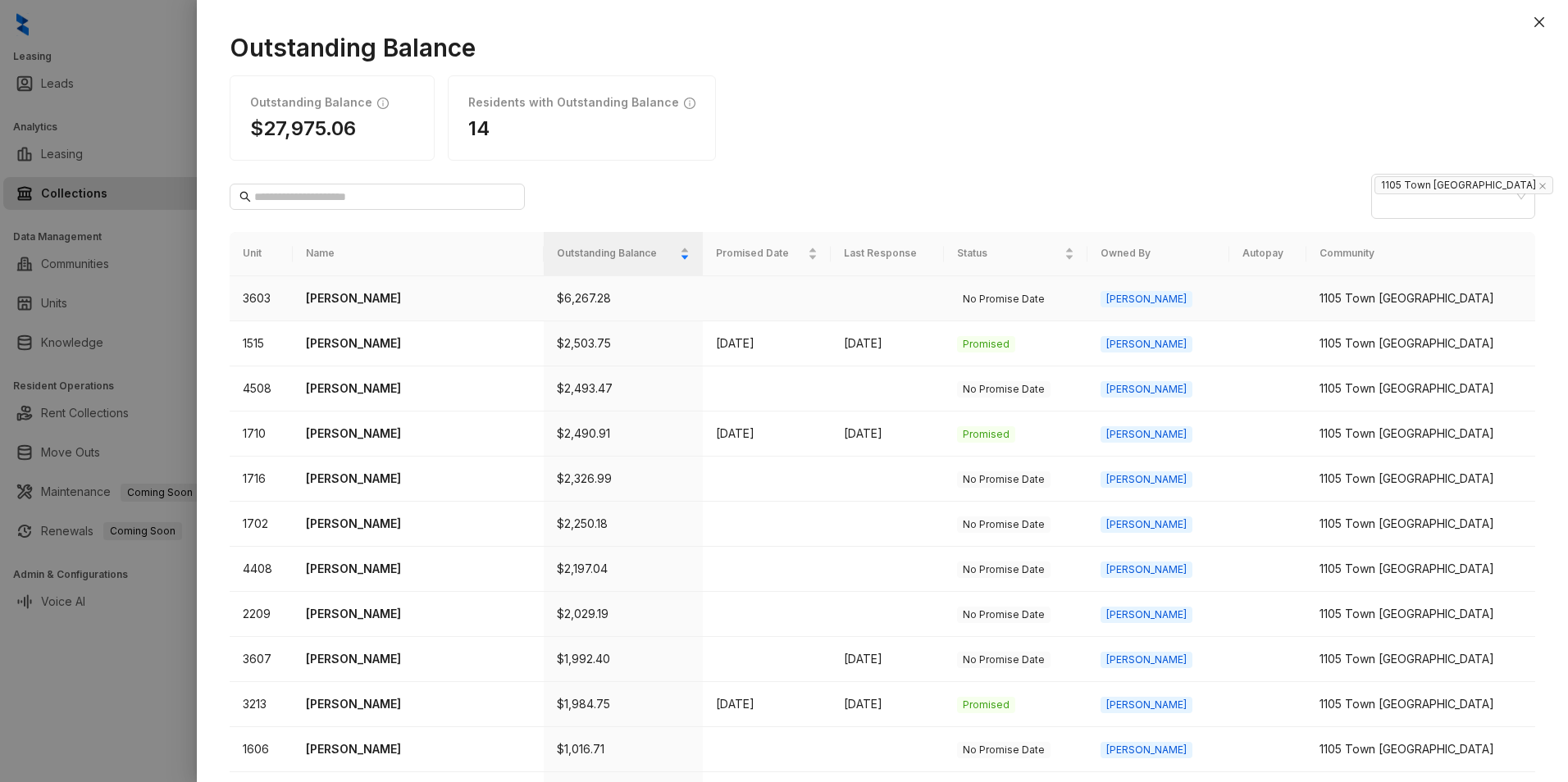
click at [408, 290] on p "[PERSON_NAME]" at bounding box center [418, 298] width 224 height 18
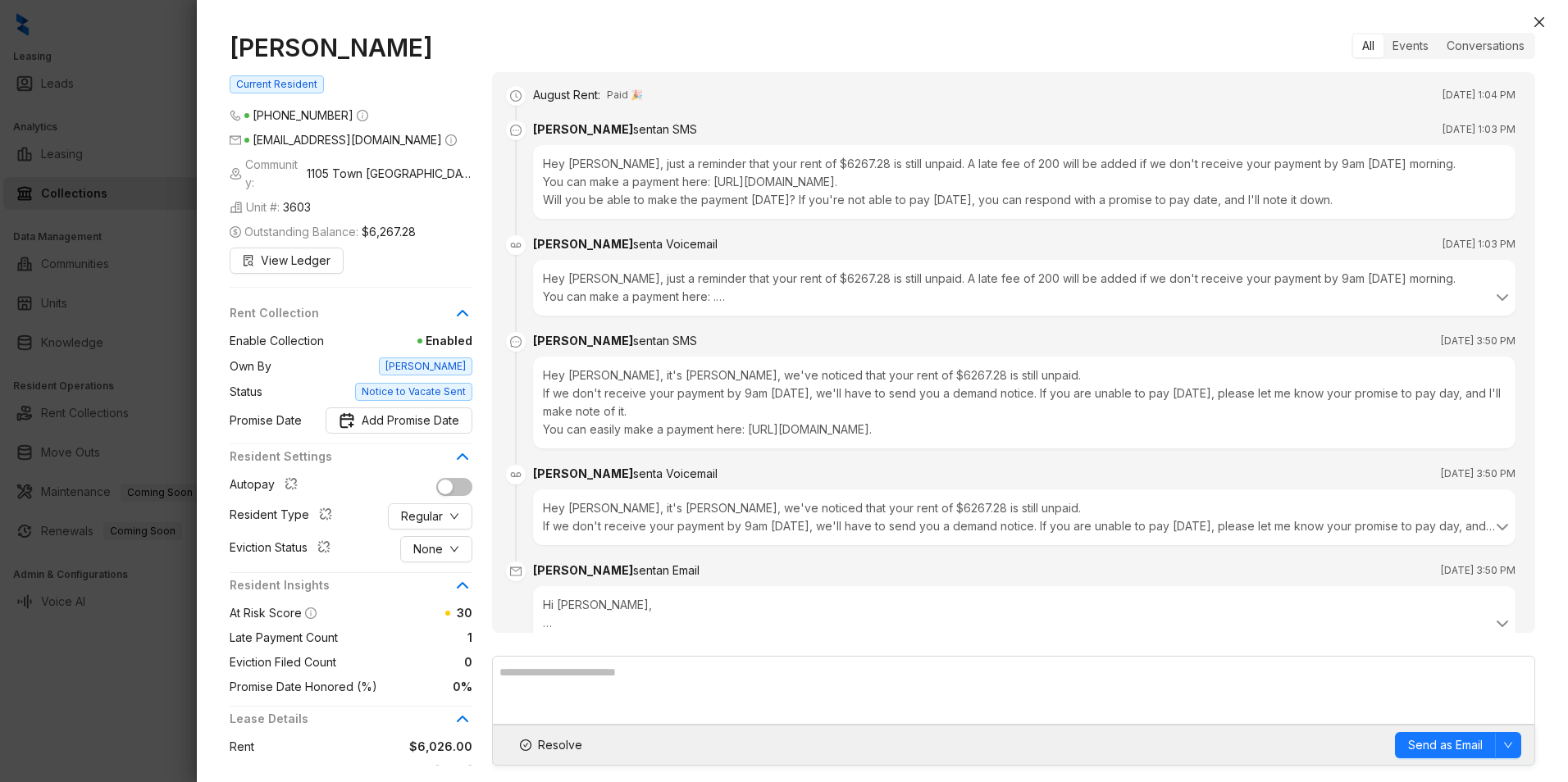
scroll to position [51, 0]
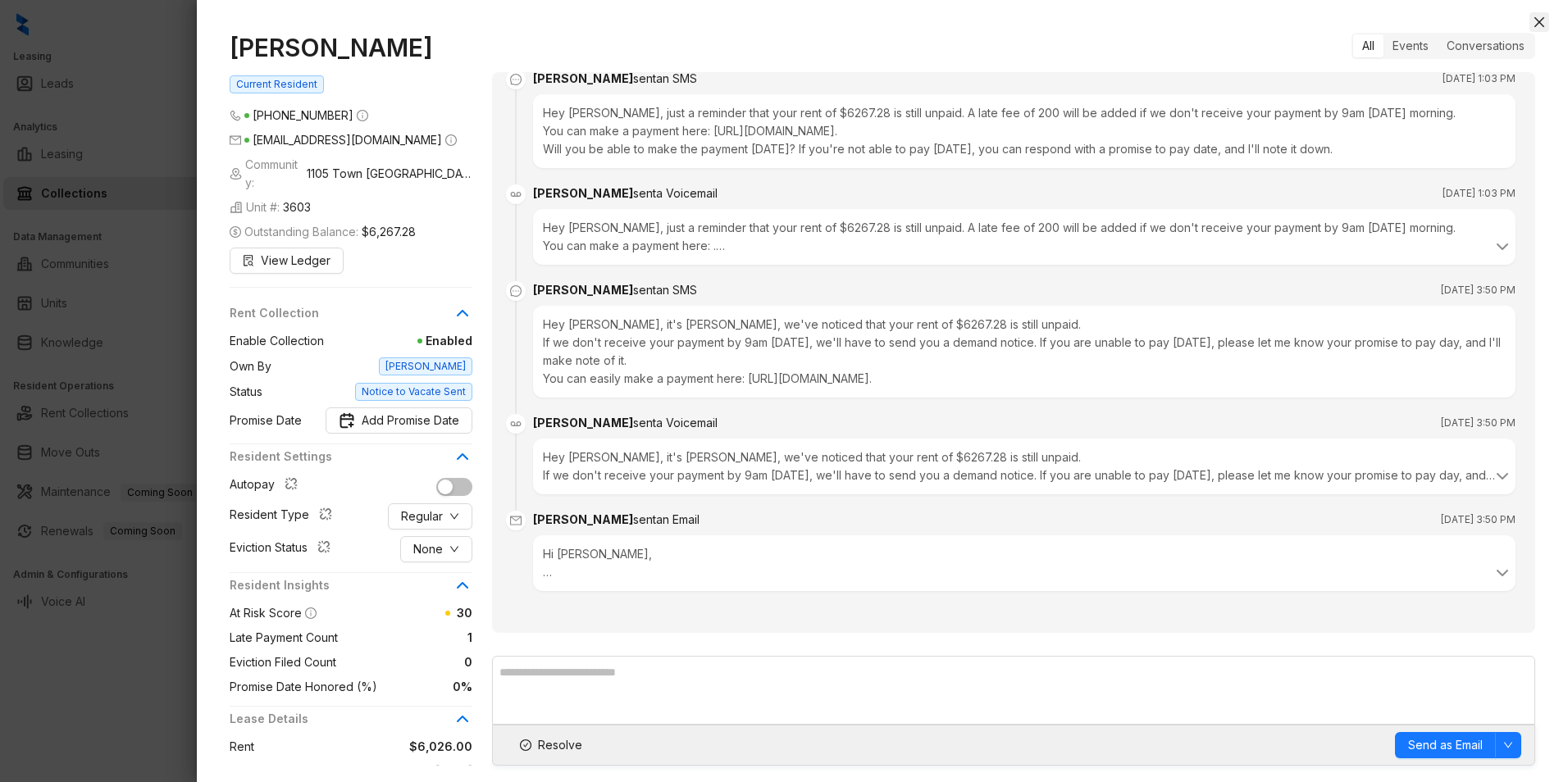
click at [1540, 21] on icon "close" at bounding box center [1539, 22] width 10 height 10
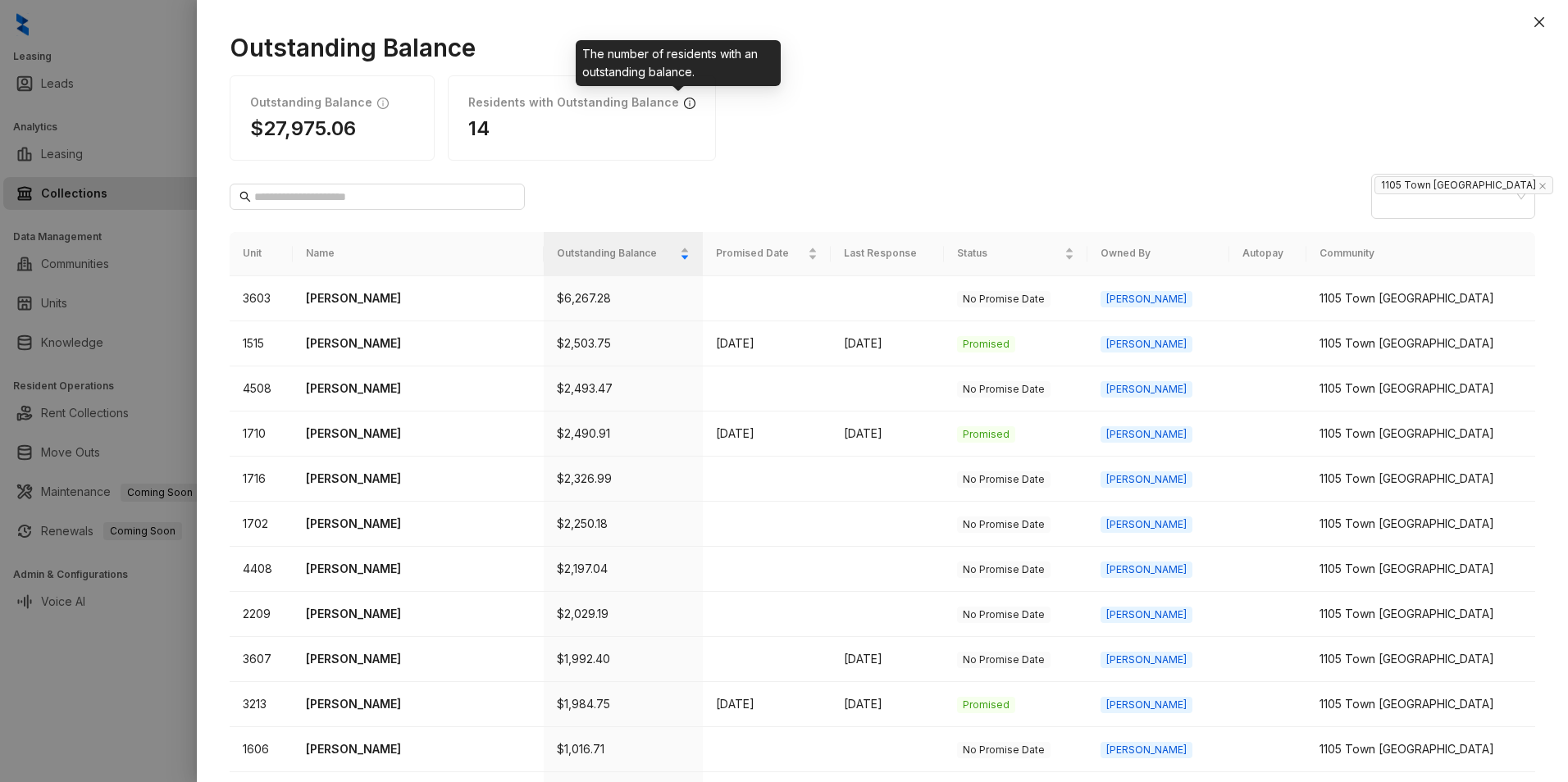
click at [684, 107] on icon "info-circle" at bounding box center [689, 103] width 11 height 11
click at [640, 111] on div "Residents with Outstanding Balance 14" at bounding box center [582, 118] width 268 height 86
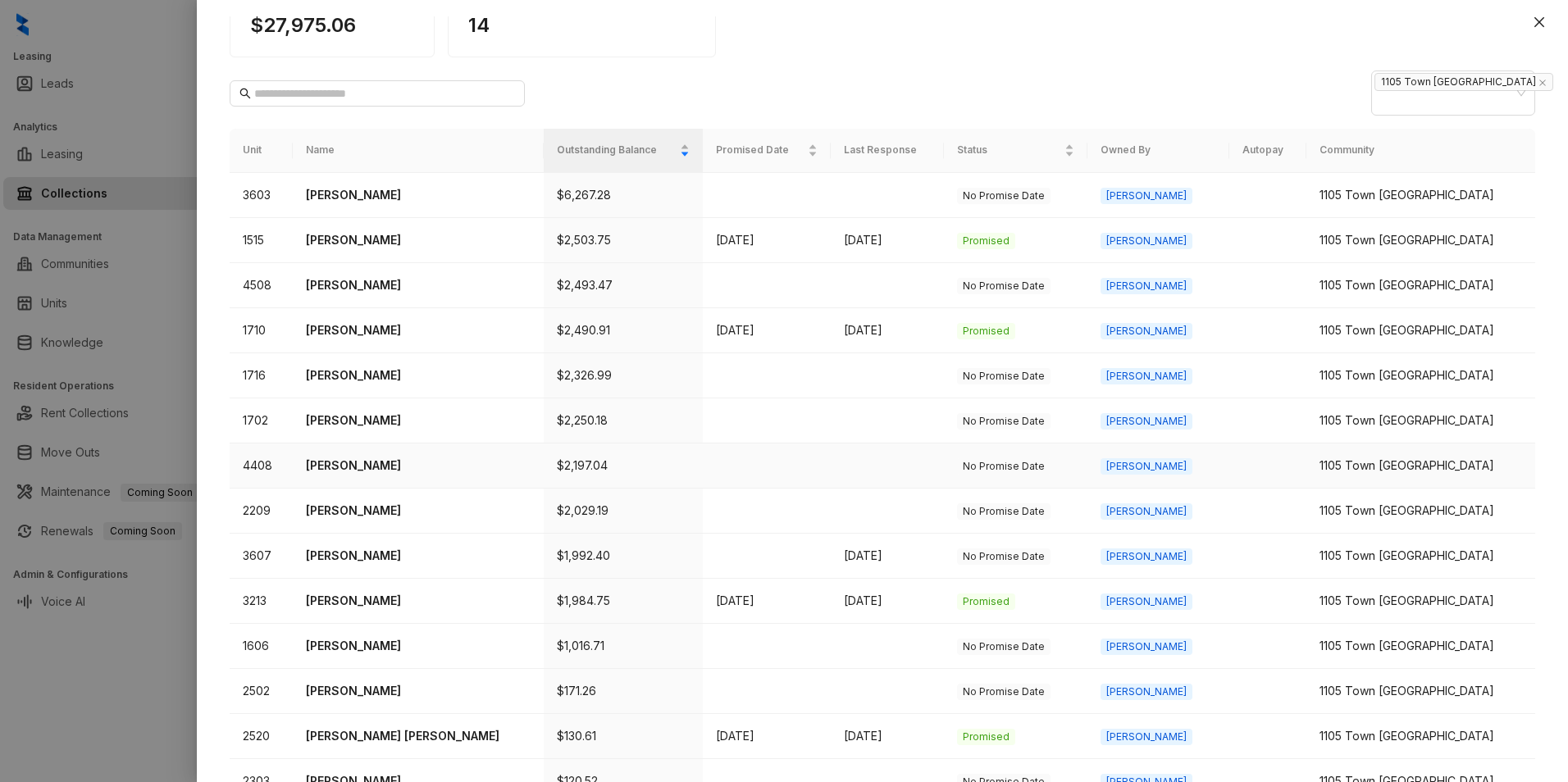
scroll to position [80, 0]
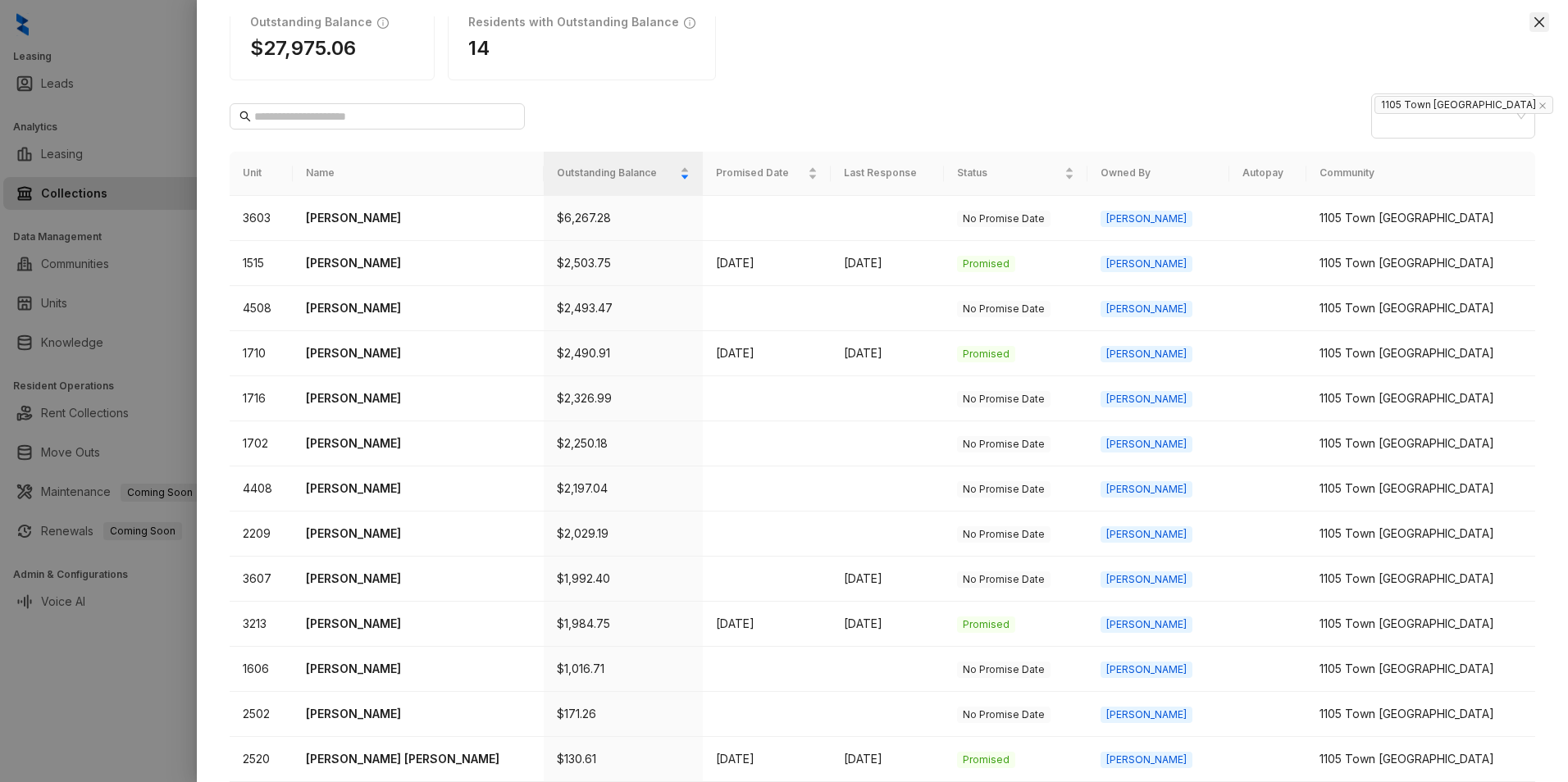
click at [1543, 28] on icon "close" at bounding box center [1539, 22] width 13 height 13
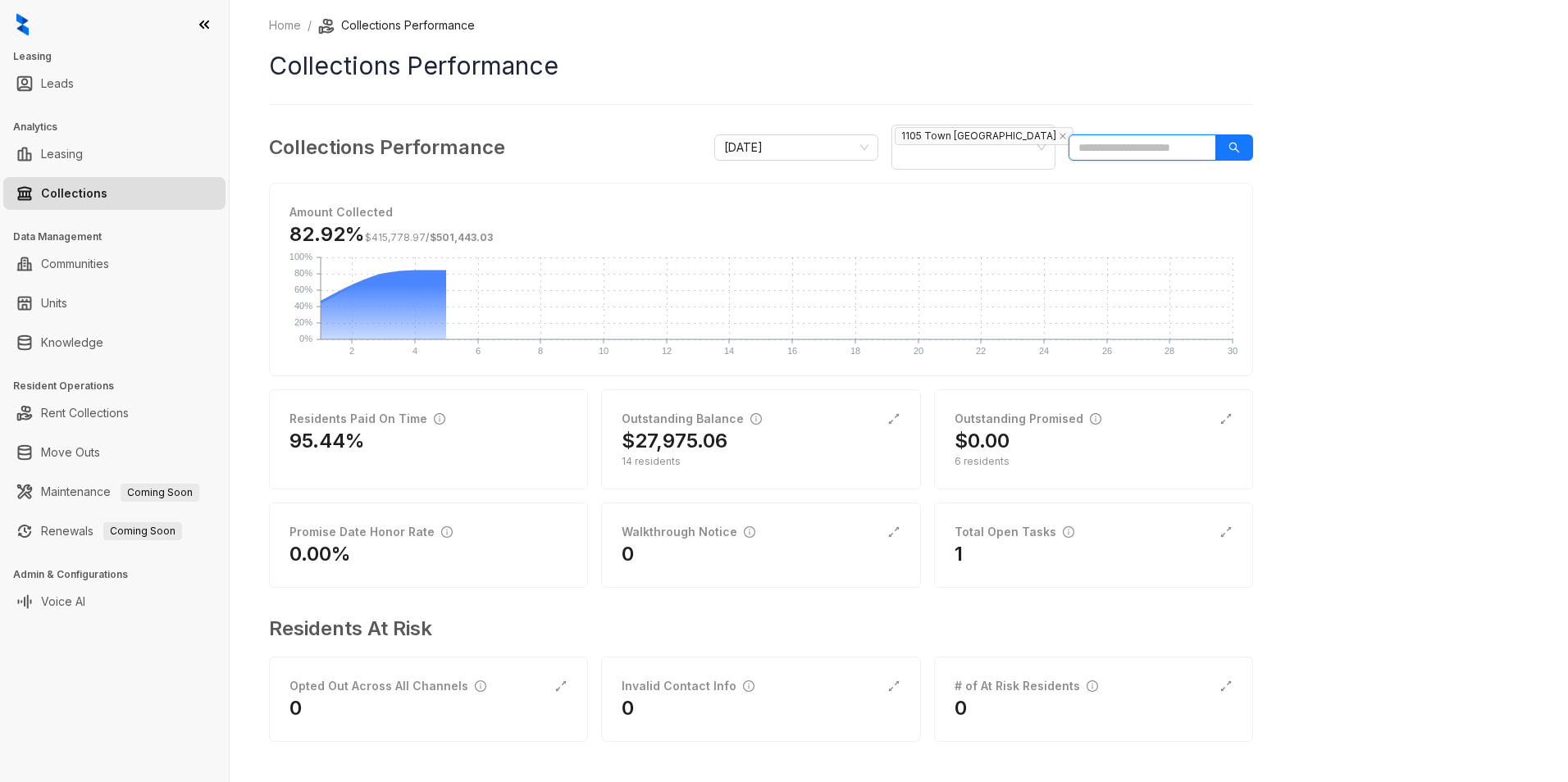
click at [1102, 147] on input "search" at bounding box center [1142, 147] width 148 height 26
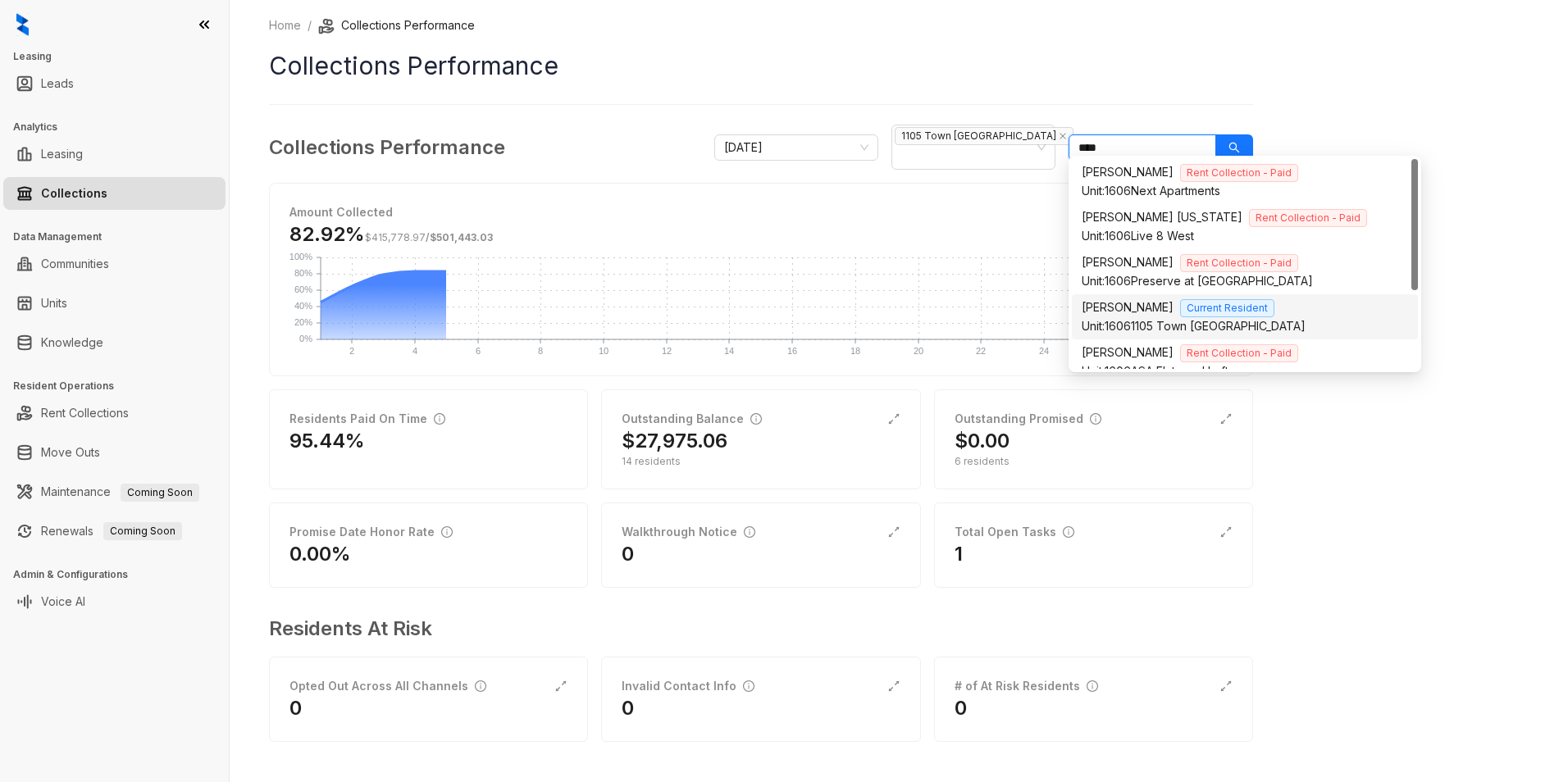
click at [1119, 319] on span "Unit: 1606" at bounding box center [1106, 326] width 49 height 14
type input "****"
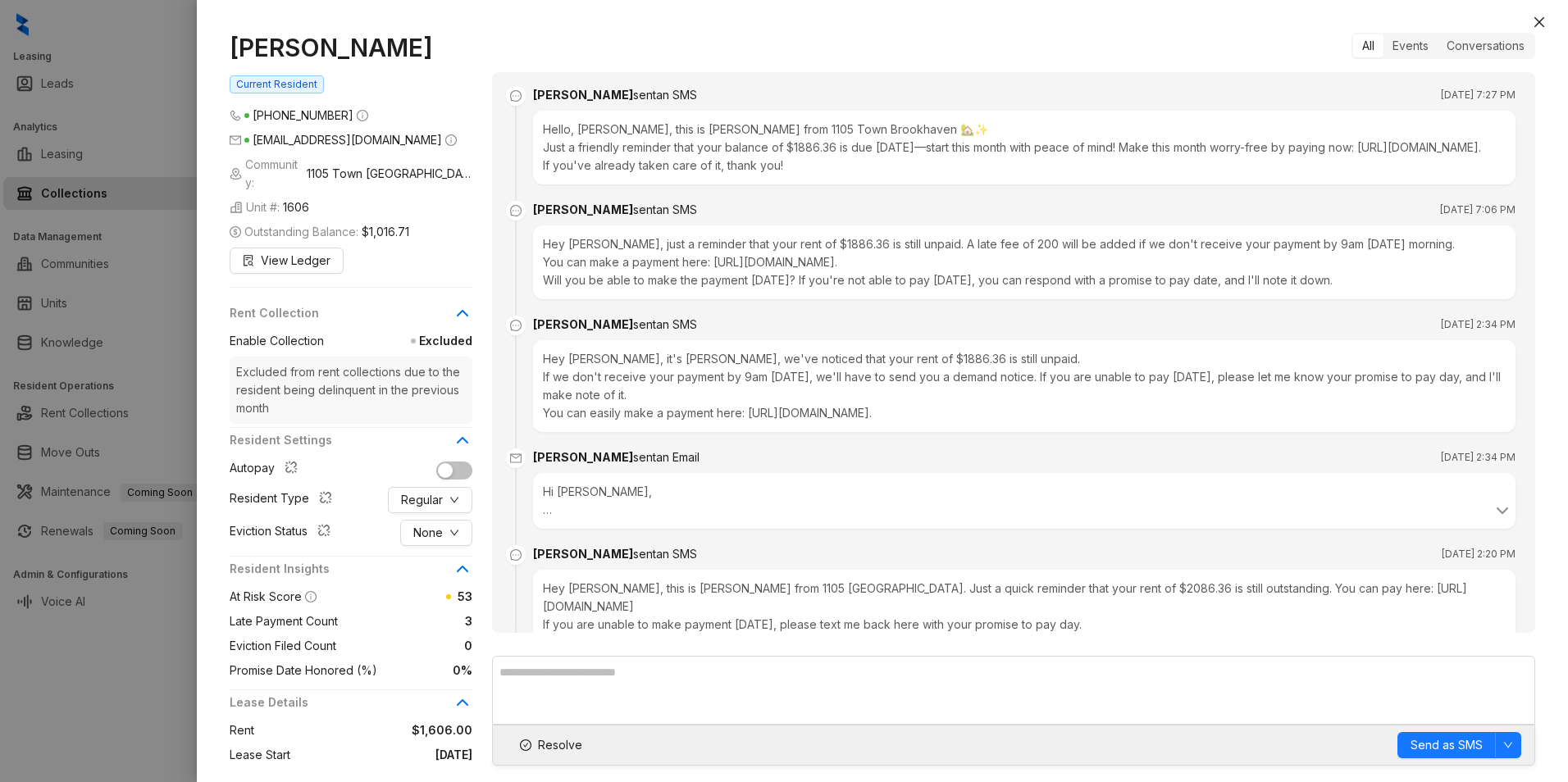
scroll to position [1569, 0]
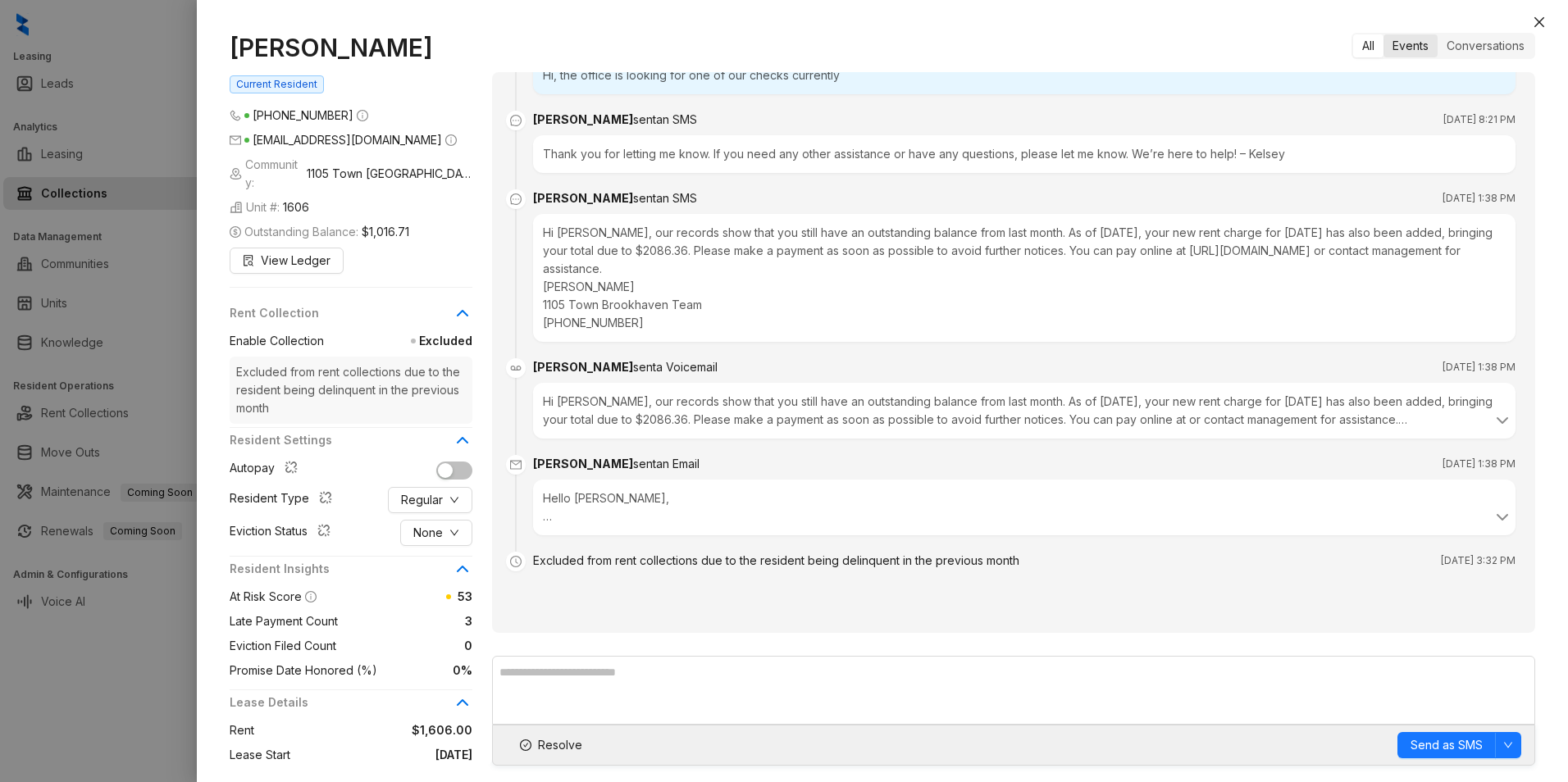
click at [1402, 55] on div "Events" at bounding box center [1411, 46] width 55 height 23
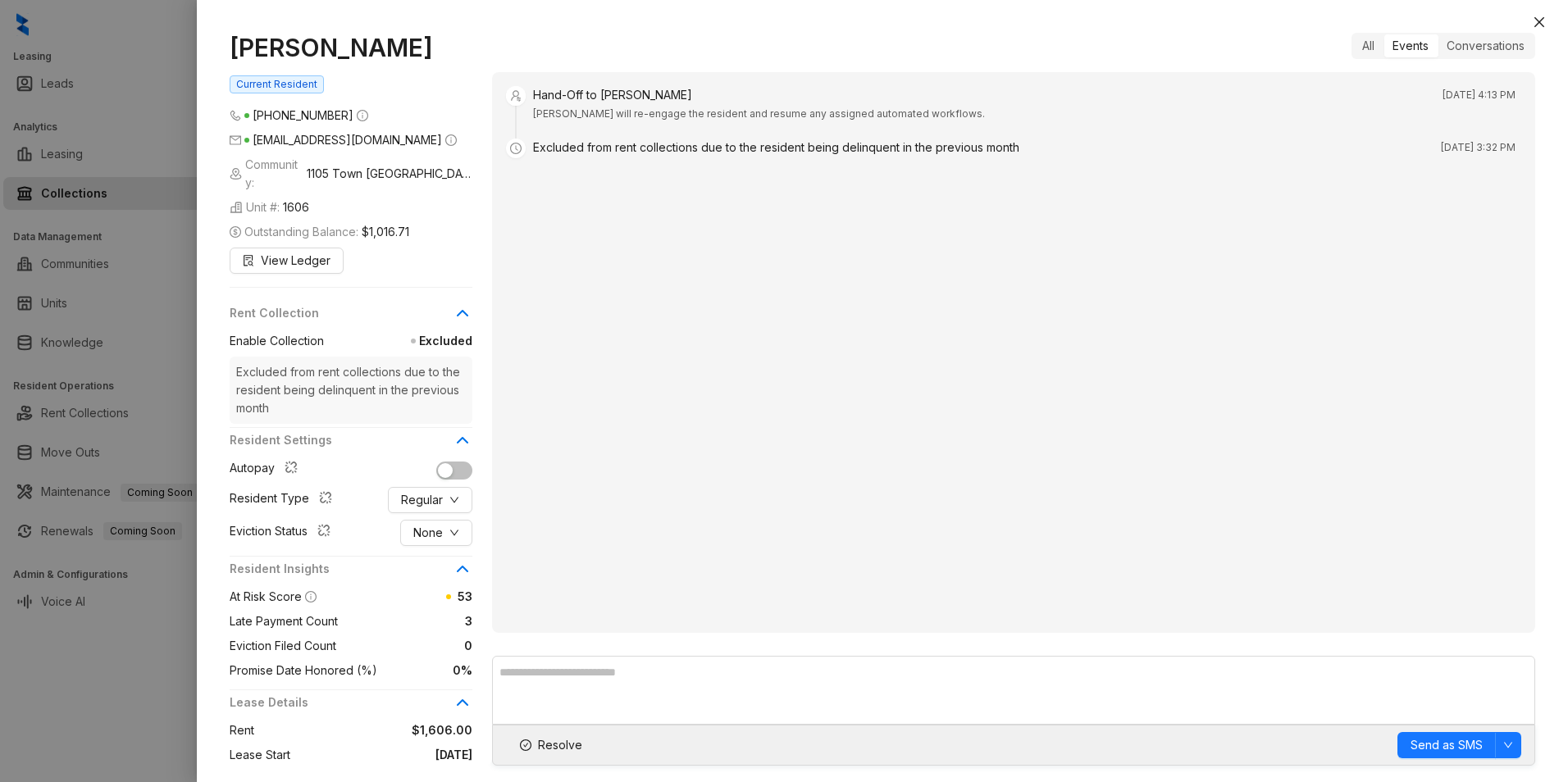
scroll to position [0, 0]
click at [1459, 55] on div "Conversations" at bounding box center [1485, 46] width 96 height 23
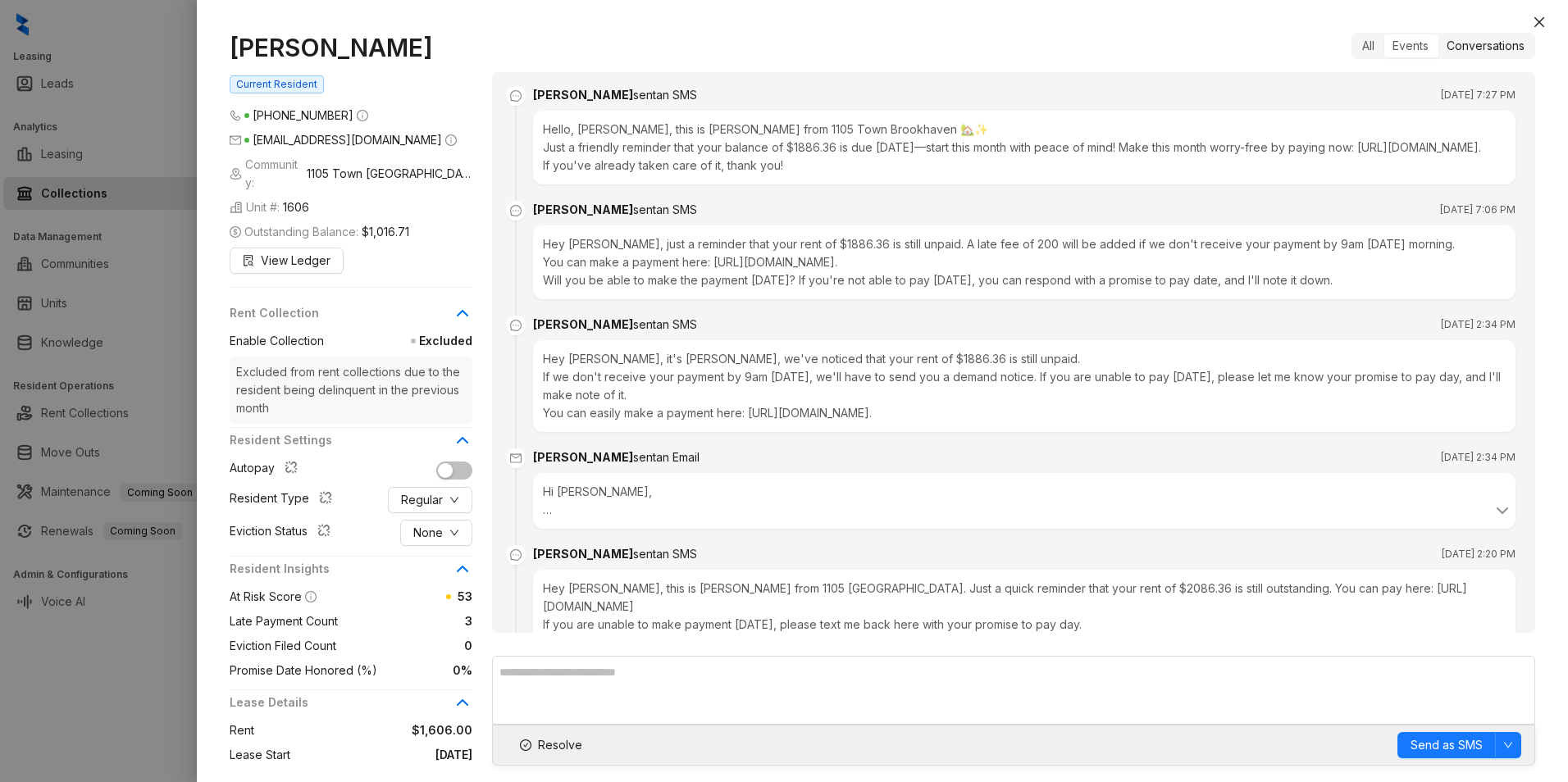
scroll to position [1461, 0]
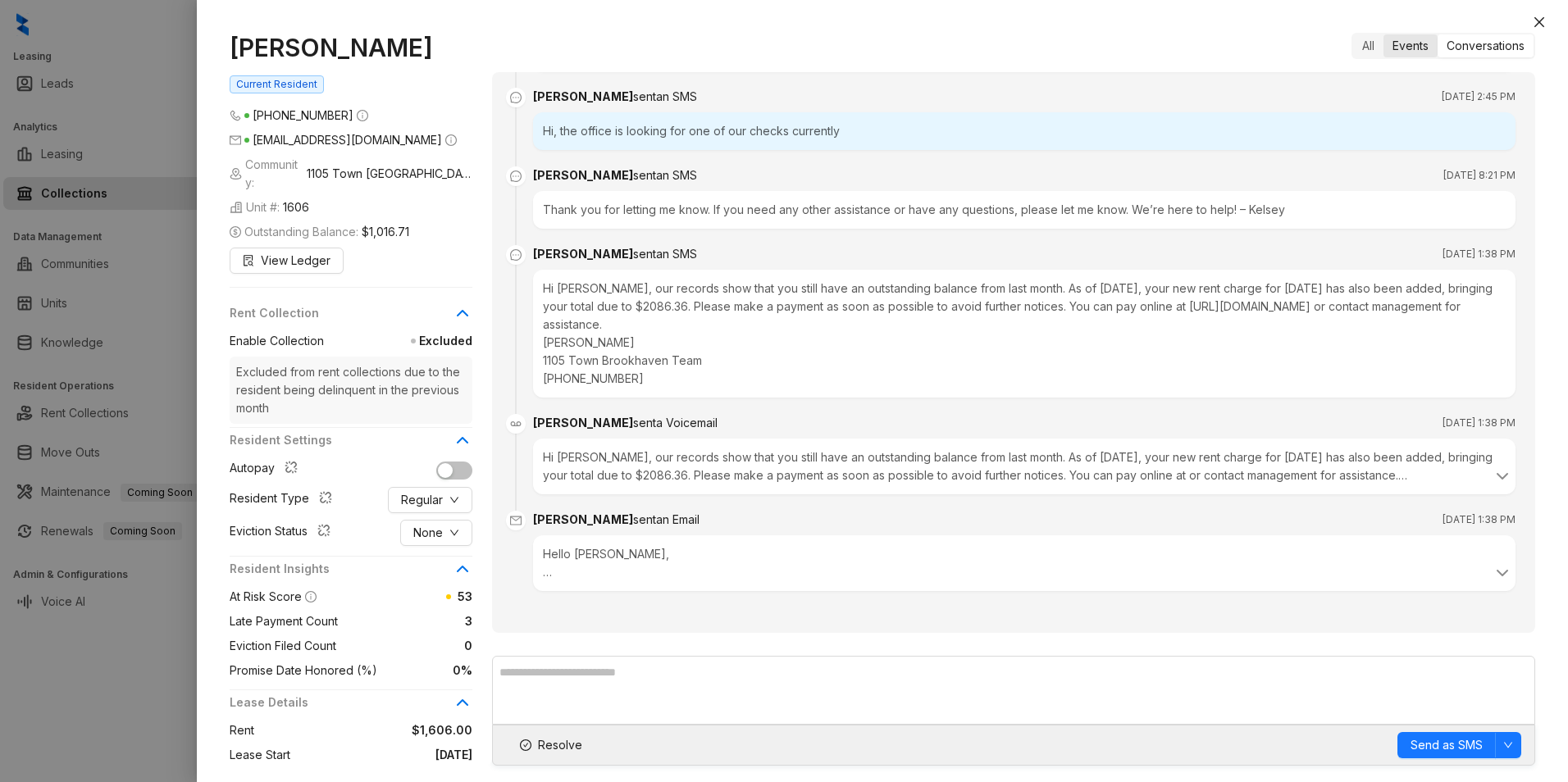
click at [1425, 53] on div "Events" at bounding box center [1411, 46] width 55 height 23
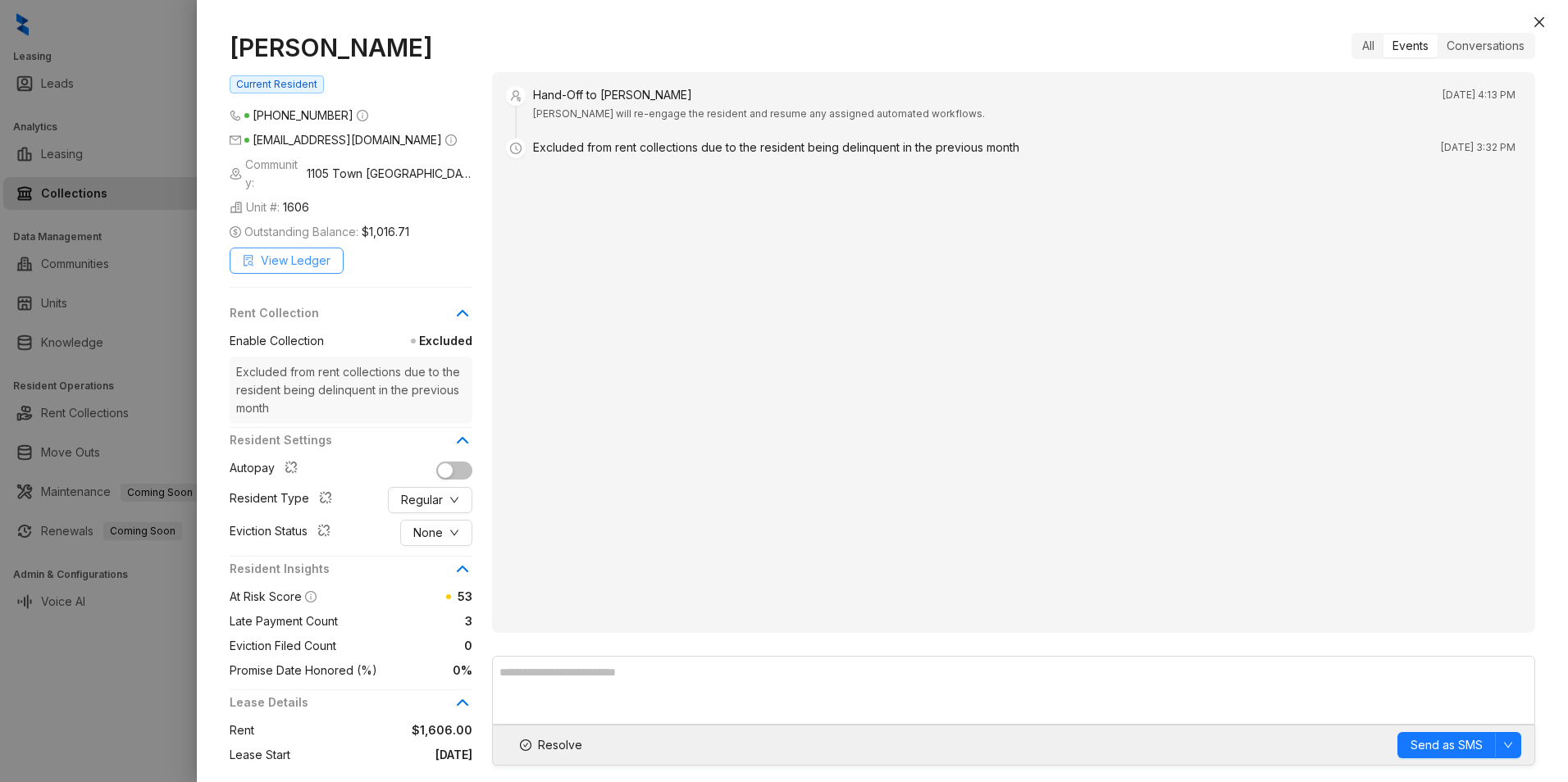
click at [260, 247] on button "View Ledger" at bounding box center [286, 260] width 114 height 26
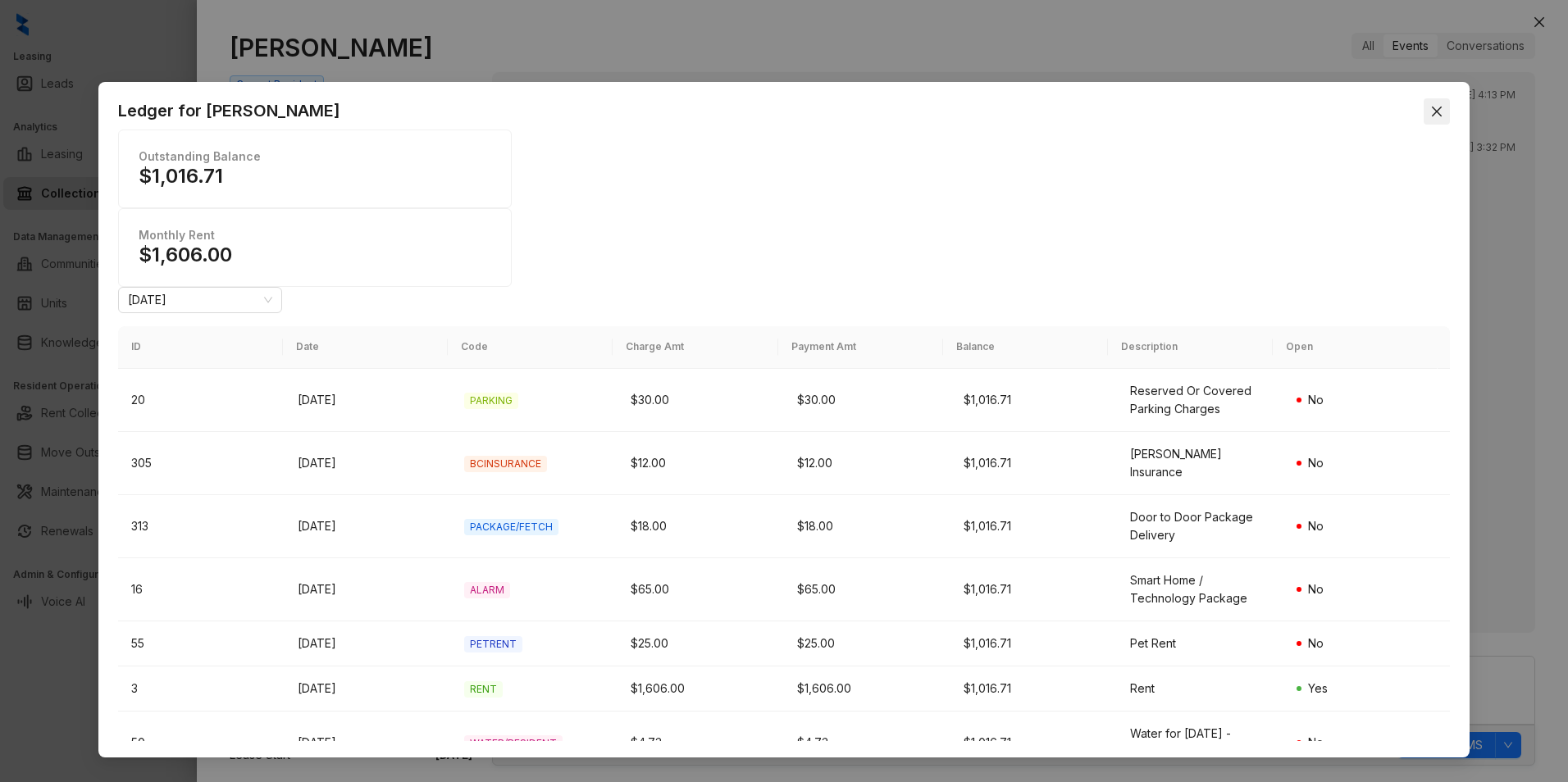
click at [1436, 114] on icon "close" at bounding box center [1436, 111] width 13 height 13
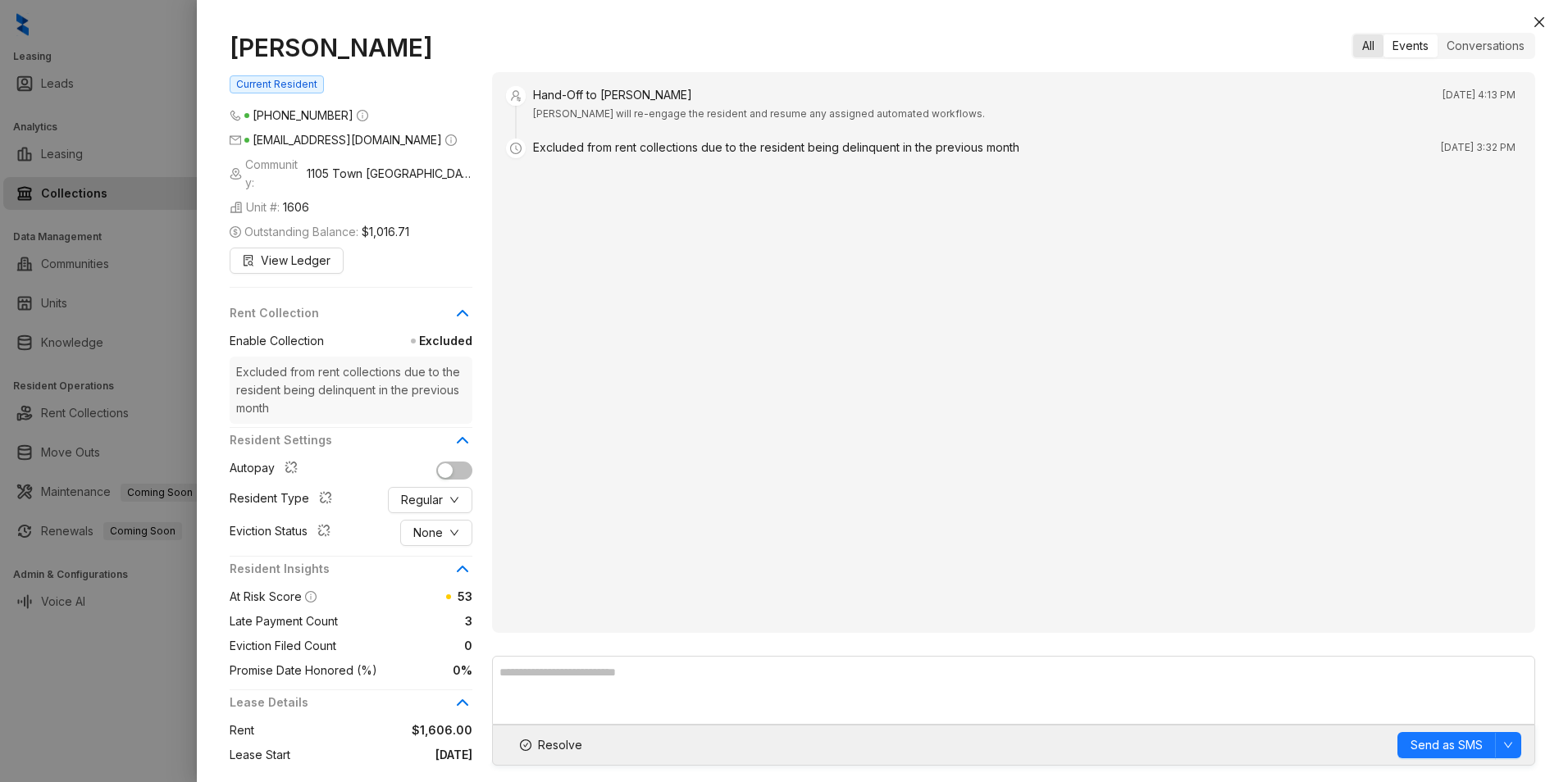
click at [1357, 52] on div "All" at bounding box center [1368, 46] width 30 height 23
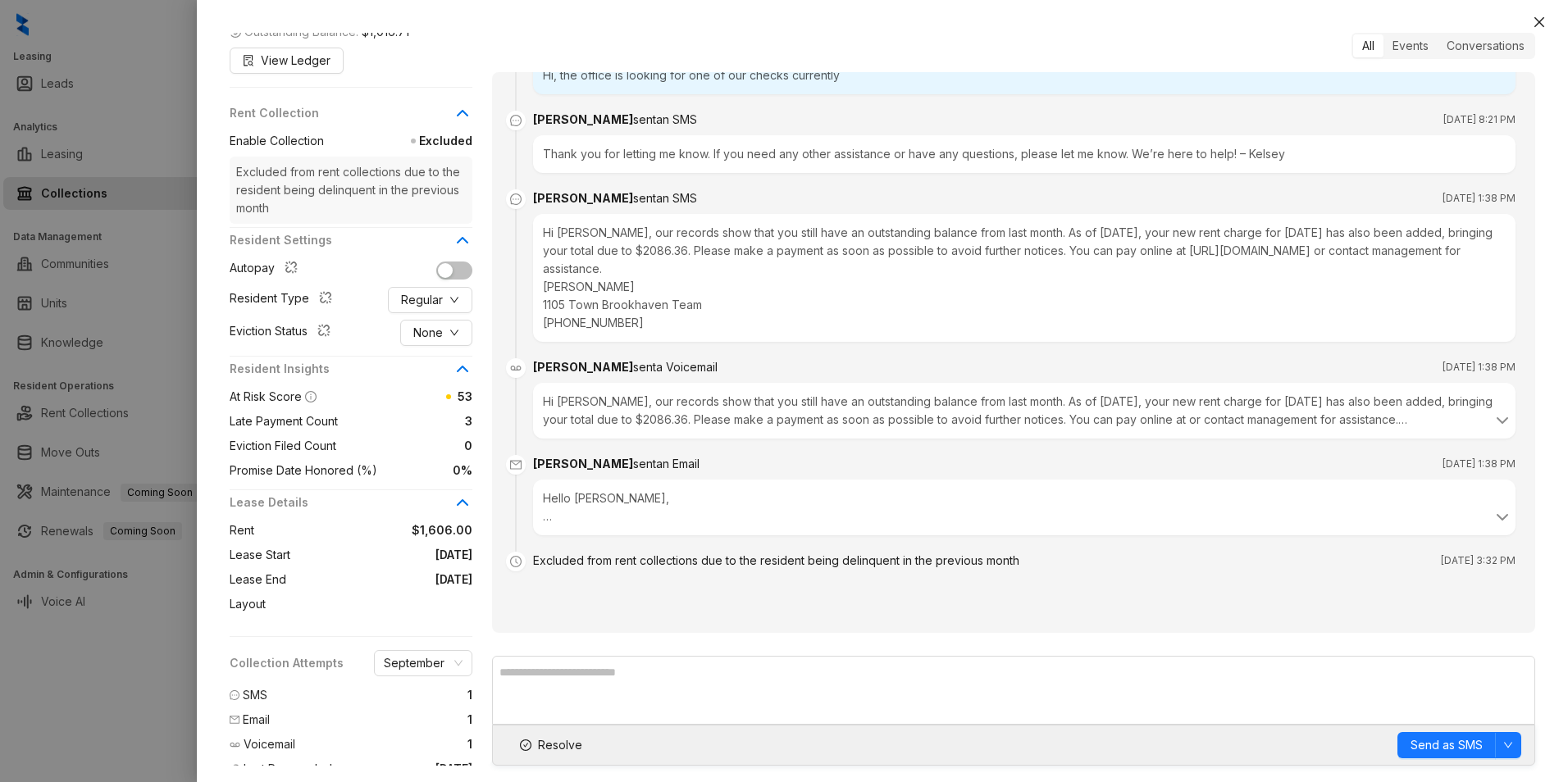
scroll to position [201, 0]
click at [1540, 19] on icon "close" at bounding box center [1539, 22] width 13 height 13
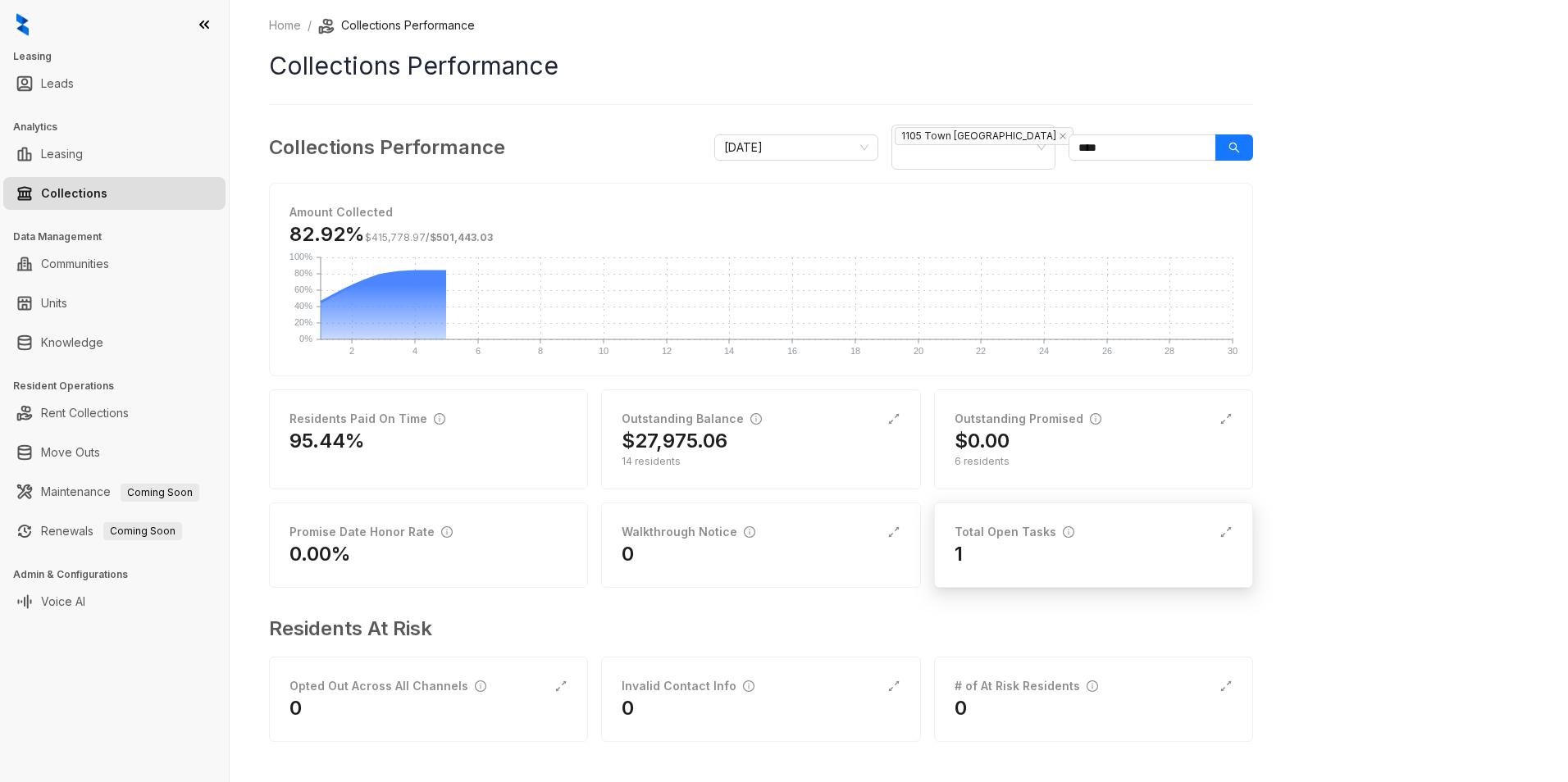
click at [1019, 542] on div "1" at bounding box center [1093, 554] width 278 height 26
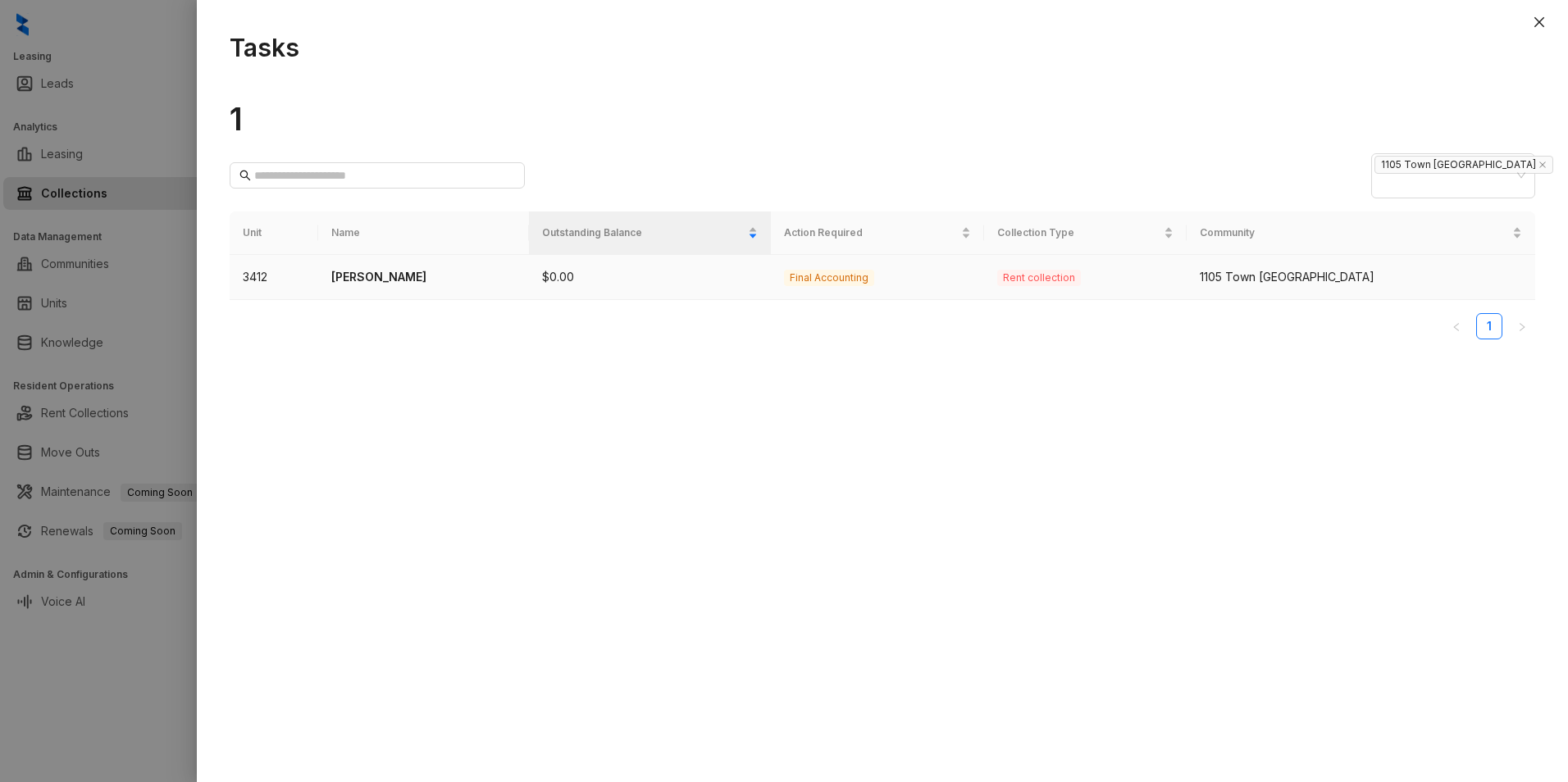
click at [516, 268] on p "[PERSON_NAME]" at bounding box center [423, 277] width 184 height 18
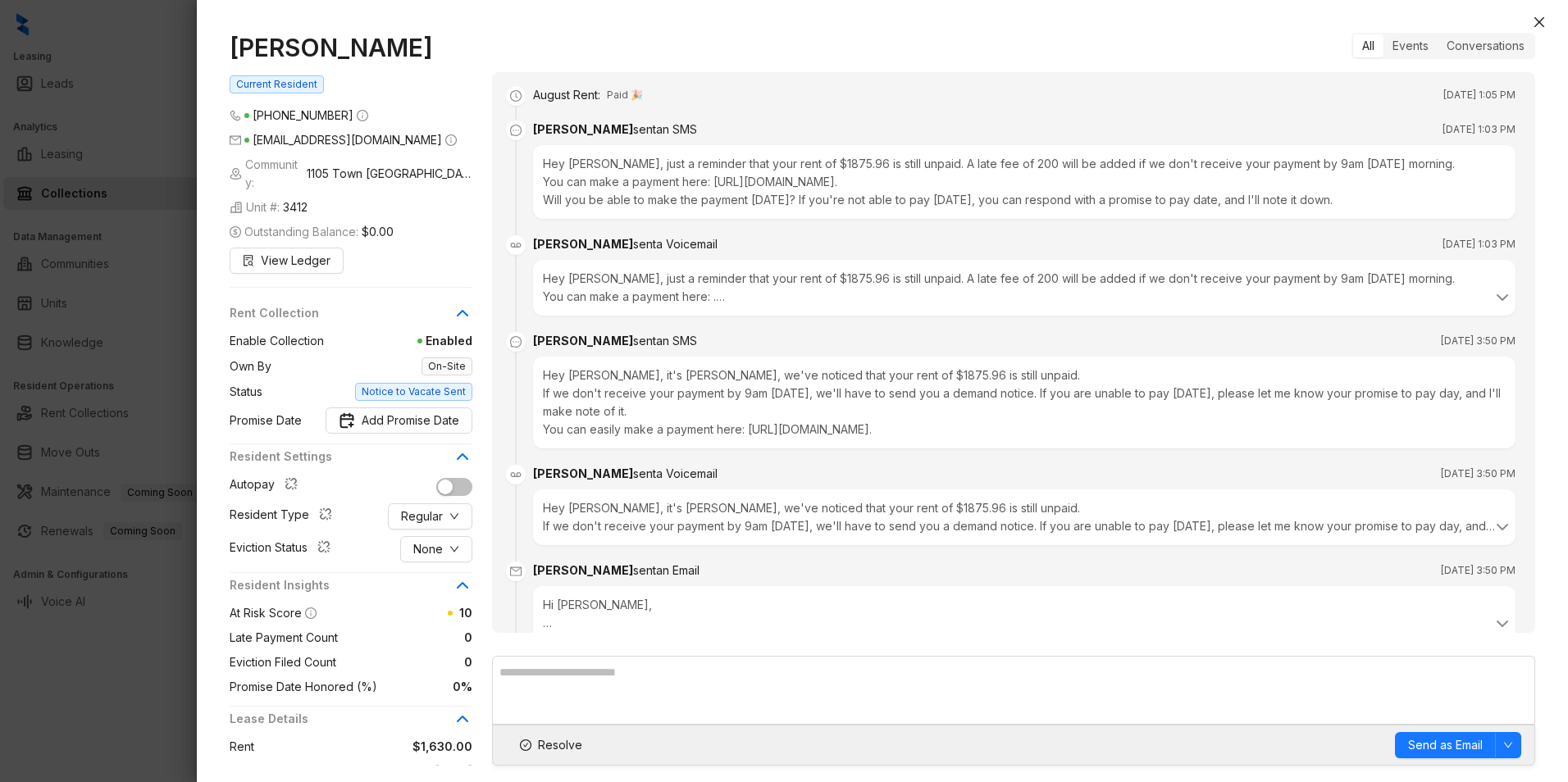
scroll to position [341, 0]
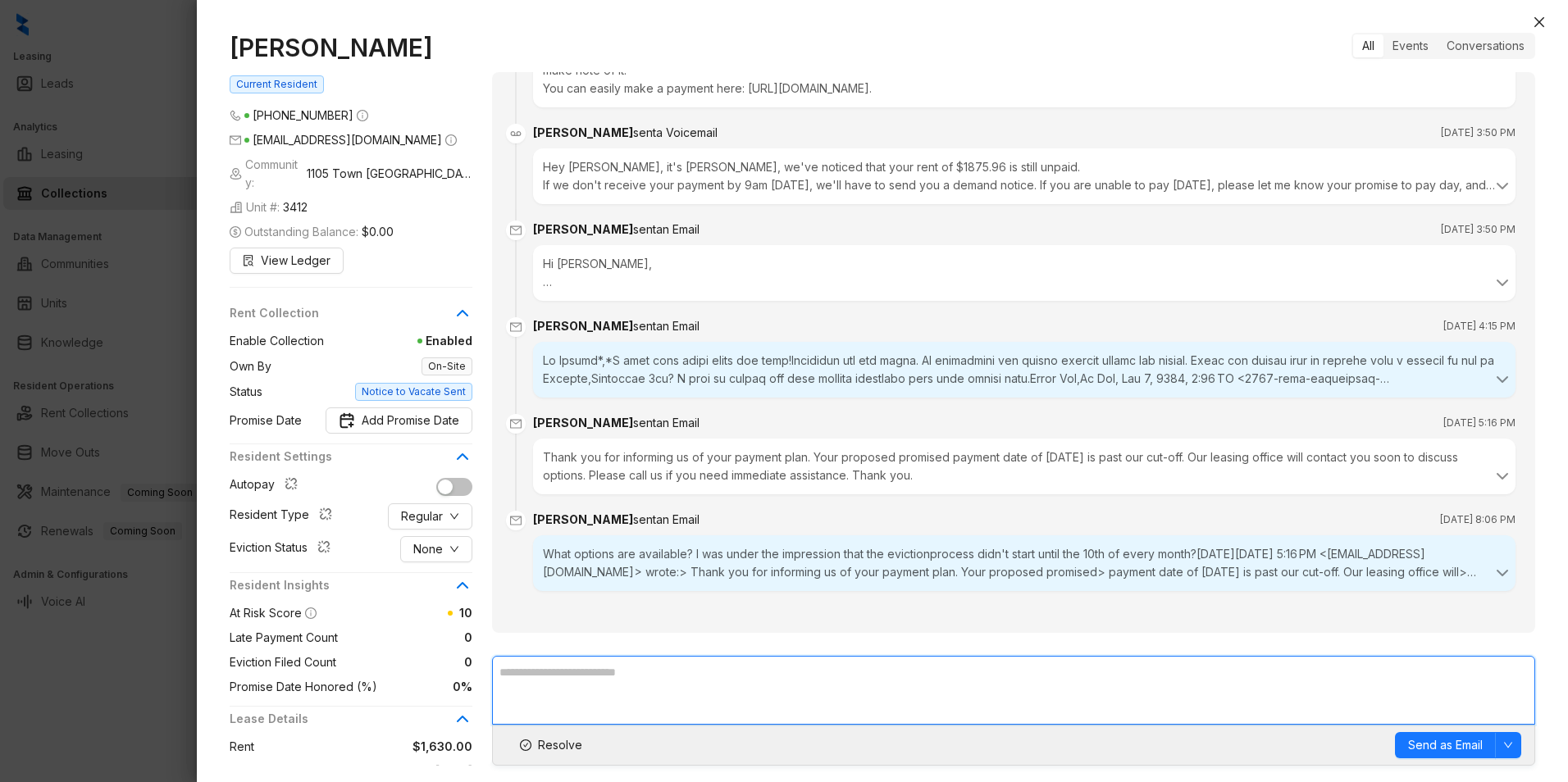
click at [896, 672] on textarea at bounding box center [1014, 690] width 1044 height 69
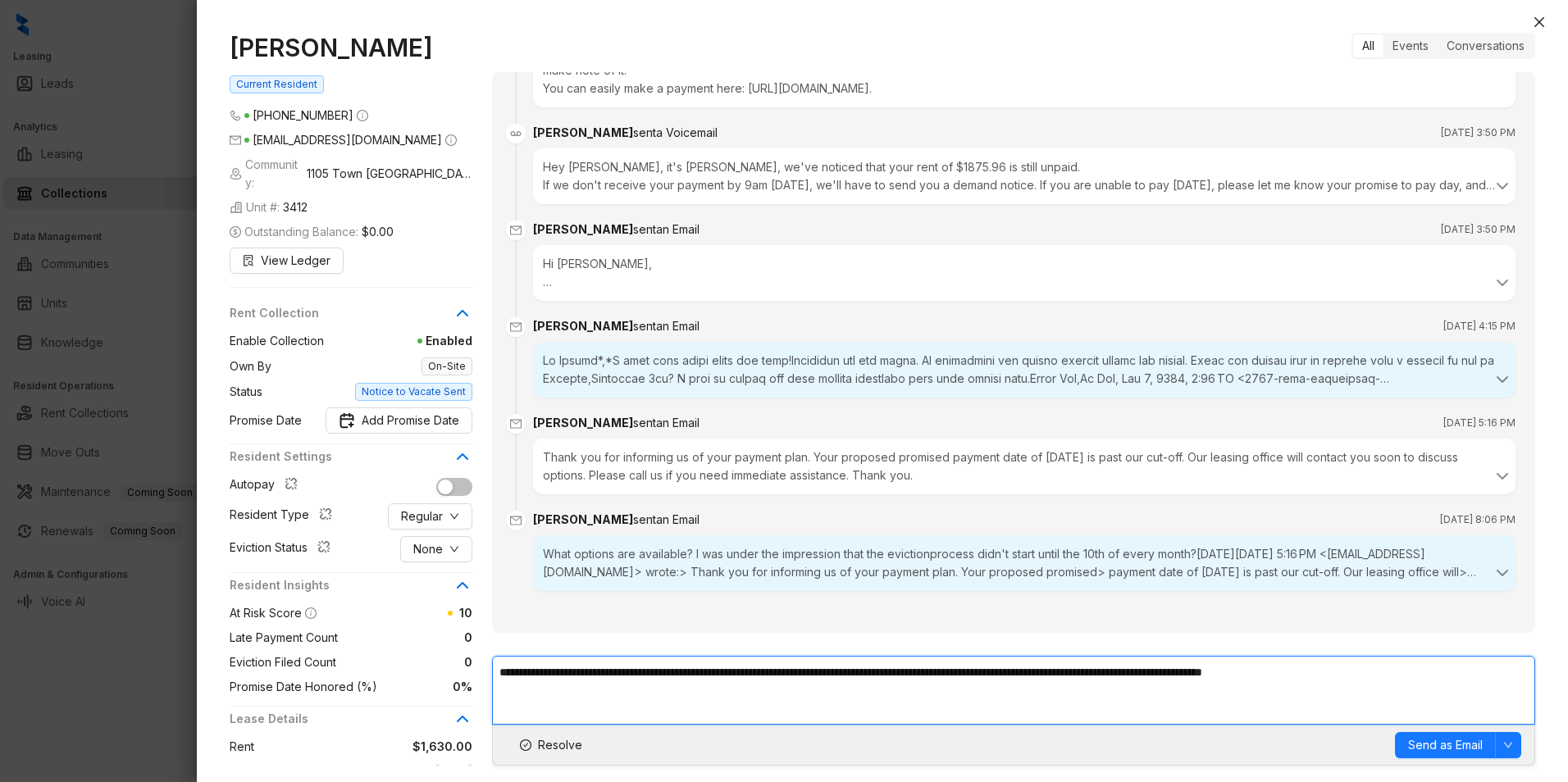
click at [572, 676] on textarea "**********" at bounding box center [1014, 690] width 1044 height 69
type textarea "**********"
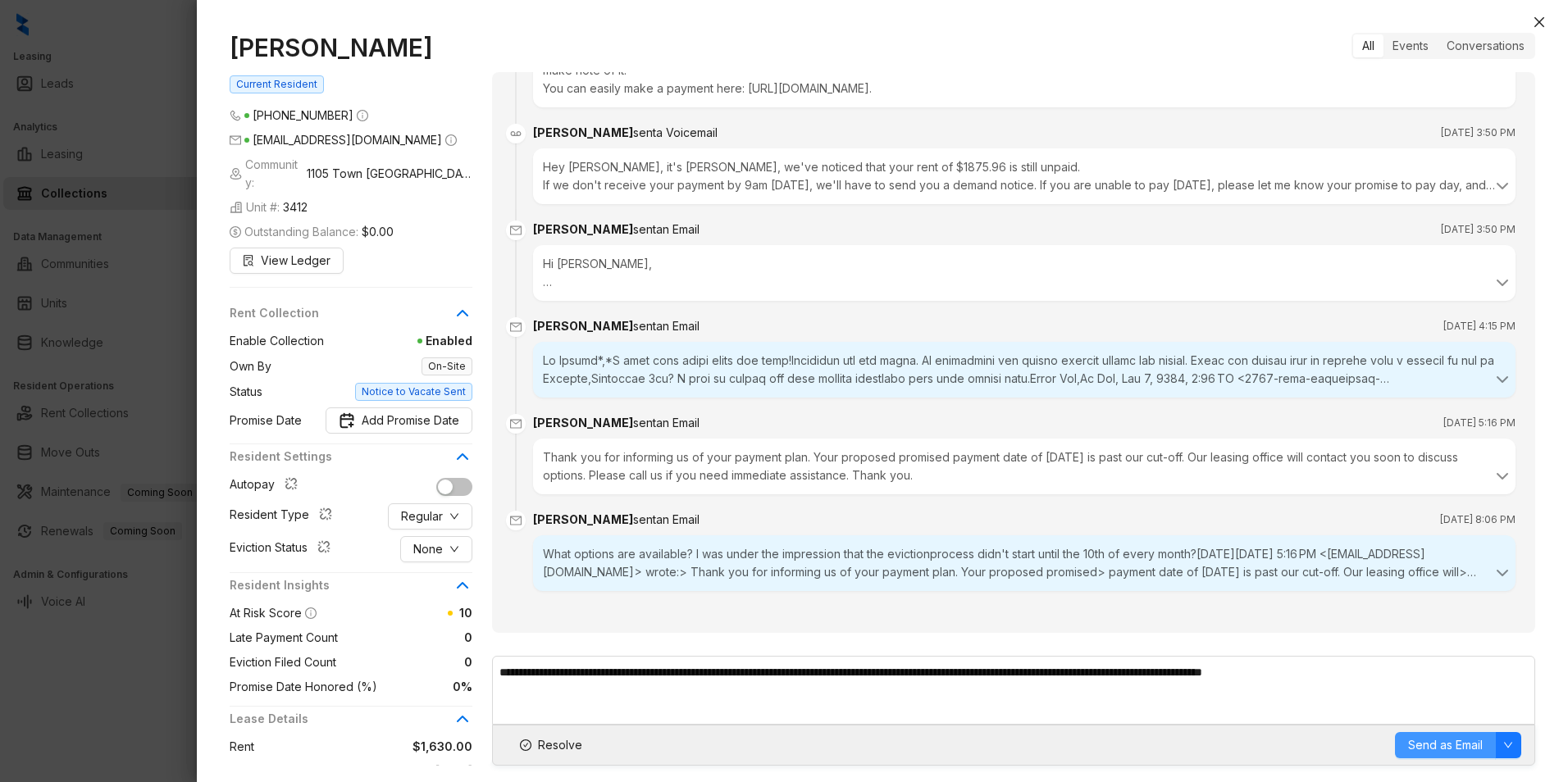
click at [1470, 745] on span "Send as Email" at bounding box center [1445, 745] width 74 height 18
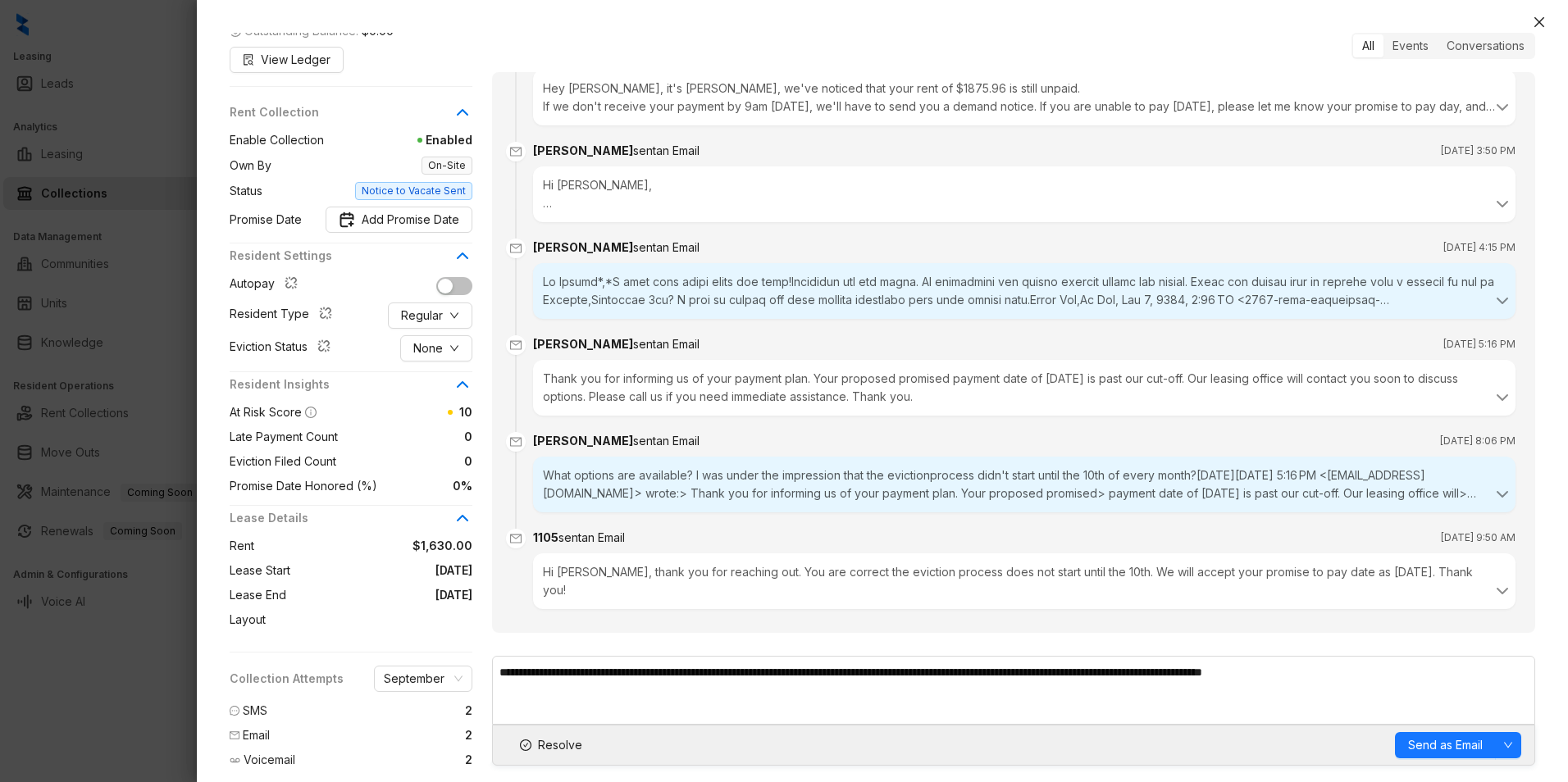
scroll to position [217, 0]
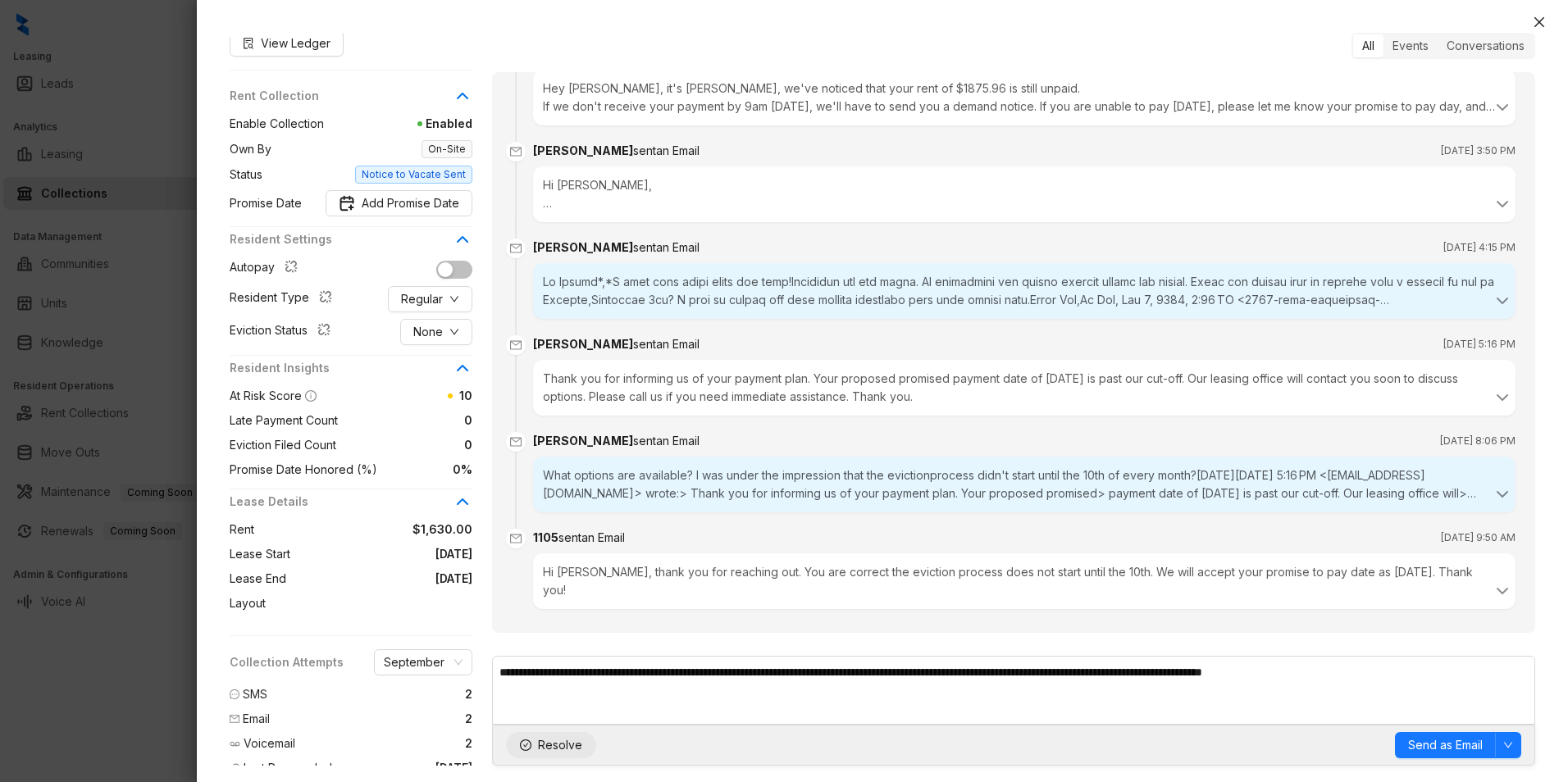
click at [539, 754] on button "Resolve" at bounding box center [551, 745] width 90 height 26
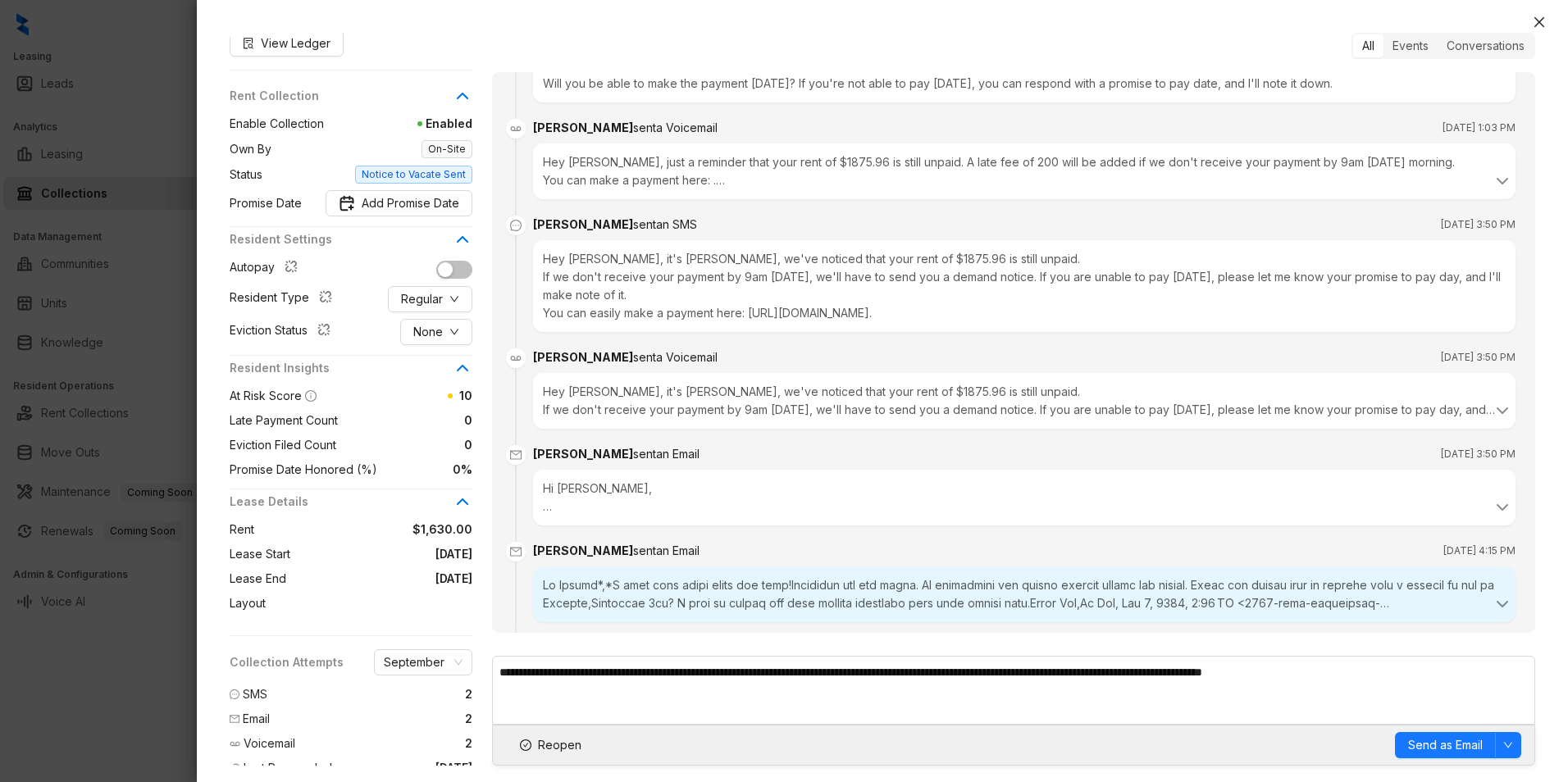
scroll to position [0, 0]
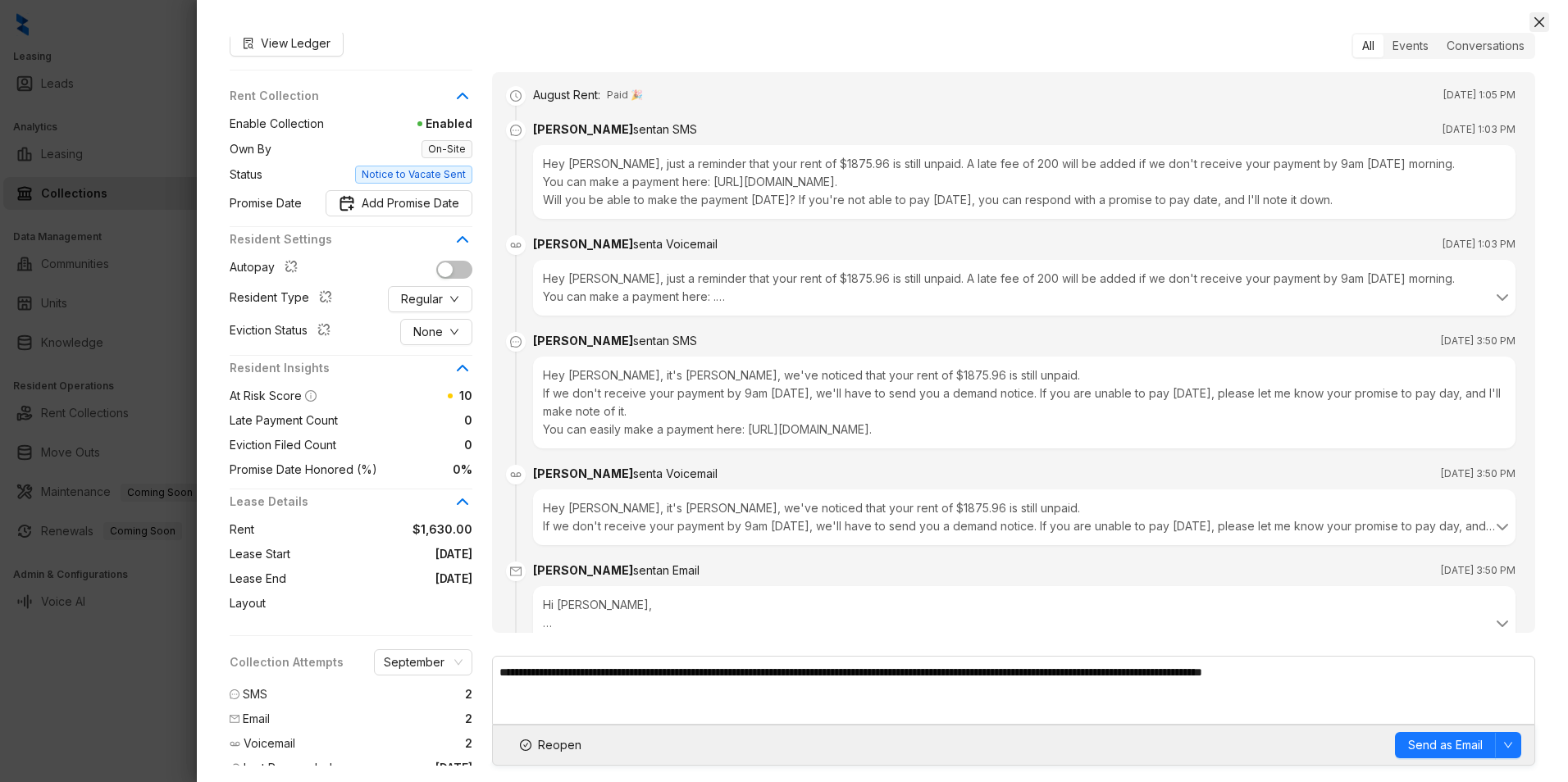
click at [1535, 16] on icon "close" at bounding box center [1539, 22] width 13 height 13
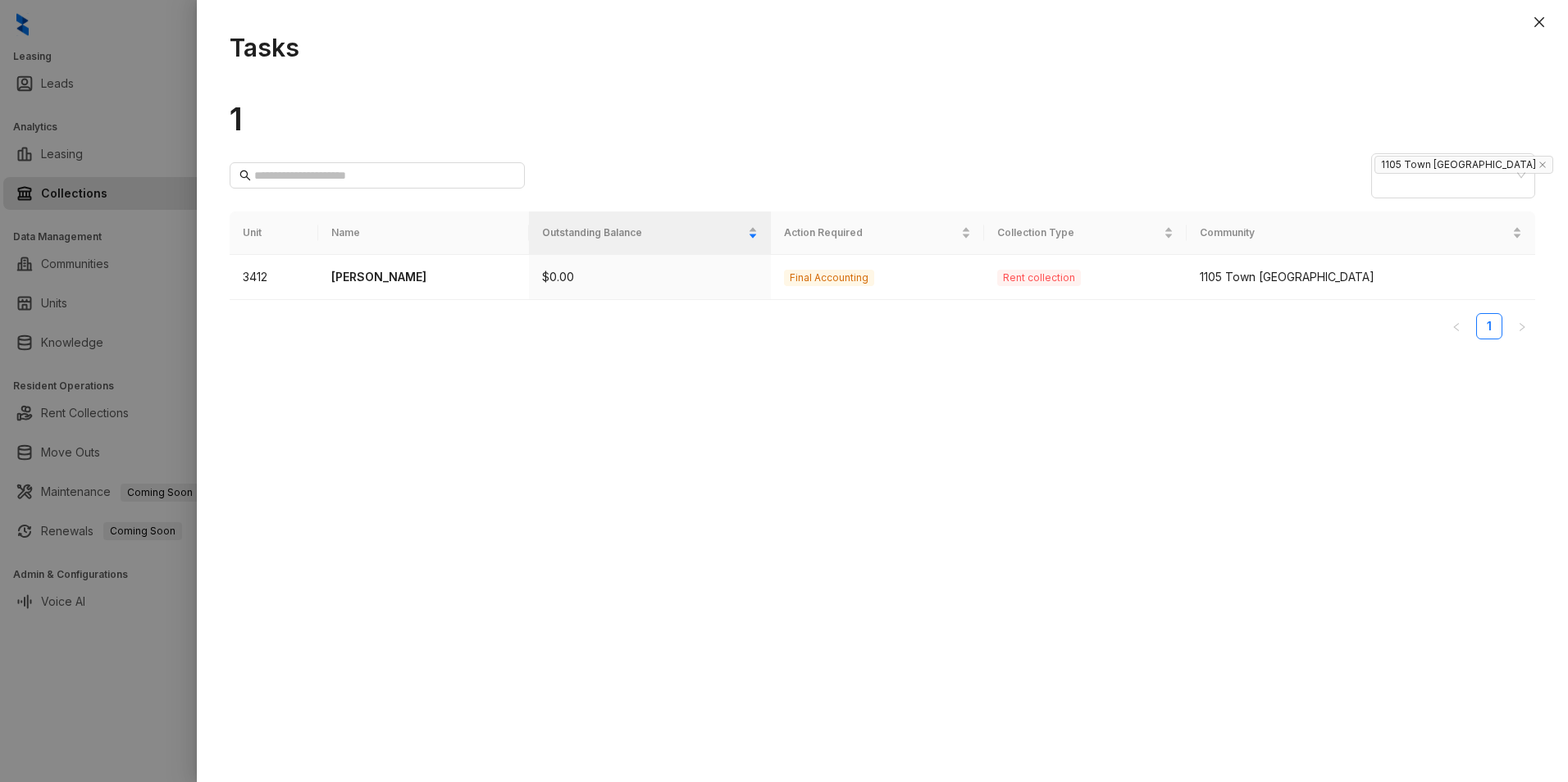
click at [1536, 22] on icon "close" at bounding box center [1539, 22] width 13 height 13
